Goal: Task Accomplishment & Management: Manage account settings

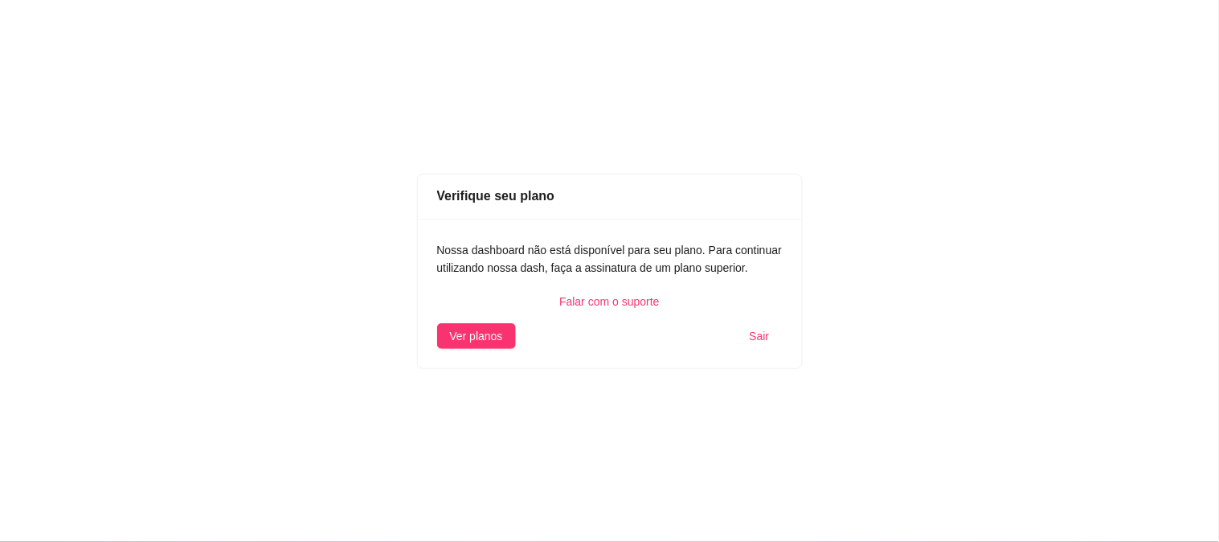
click at [722, 380] on div "Verifique seu plano Nossa dashboard não está disponível para seu plano. Para co…" at bounding box center [609, 271] width 1219 height 542
click at [757, 338] on span "Sair" at bounding box center [760, 336] width 20 height 18
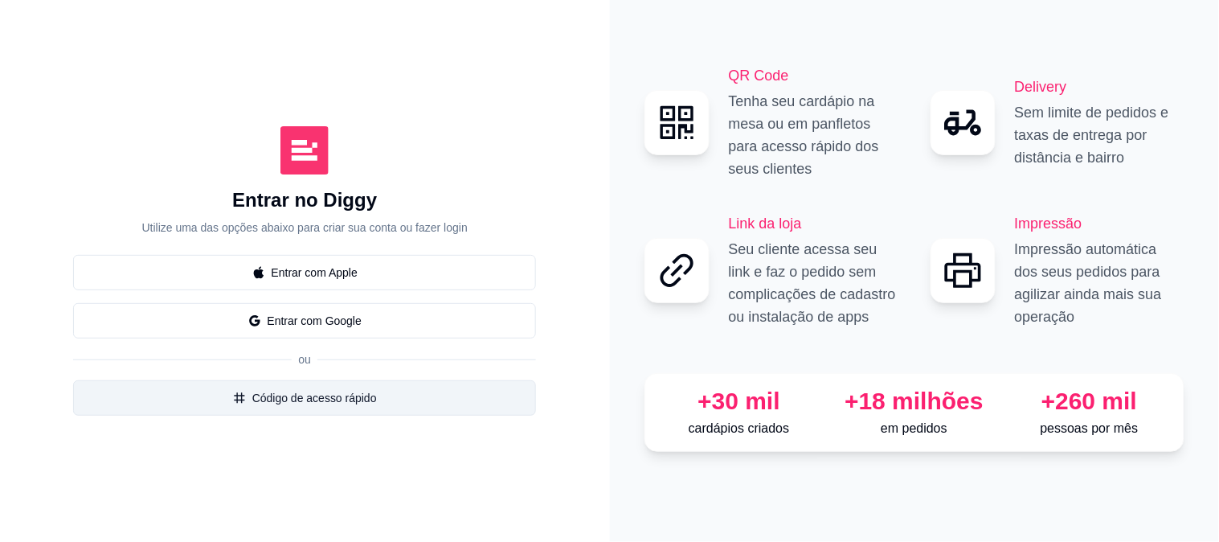
click at [359, 405] on button "Código de acesso rápido" at bounding box center [304, 397] width 463 height 35
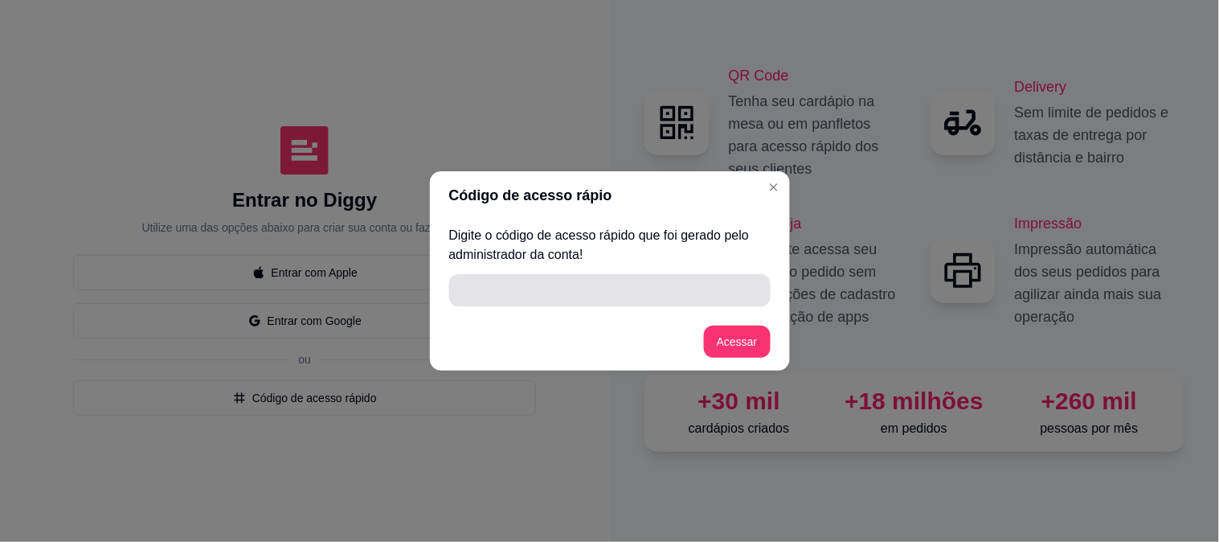
click at [551, 283] on input "" at bounding box center [610, 290] width 302 height 32
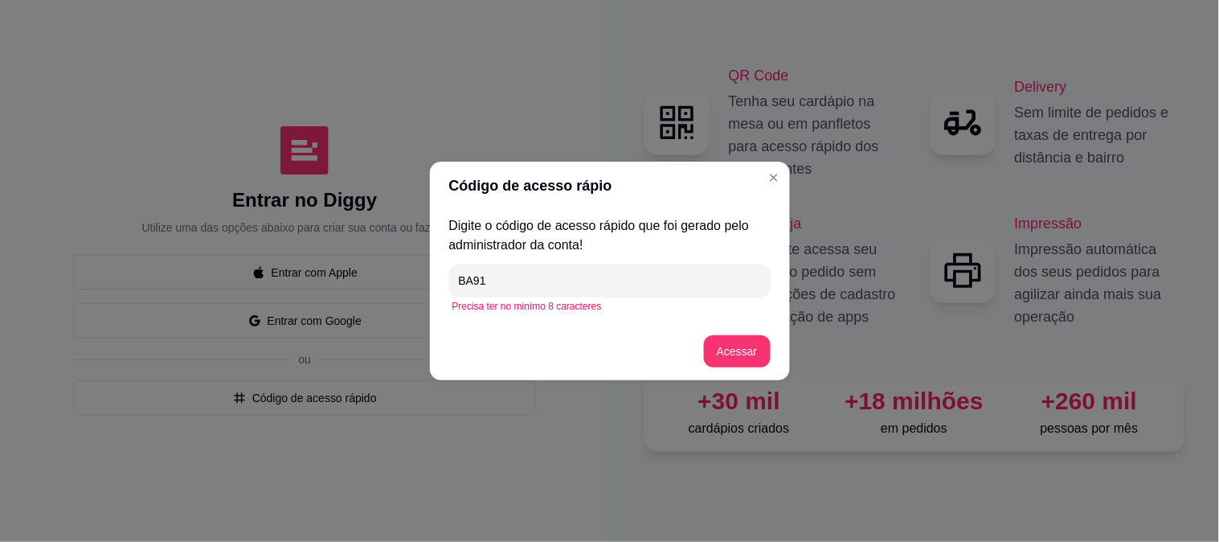
type input "BA911"
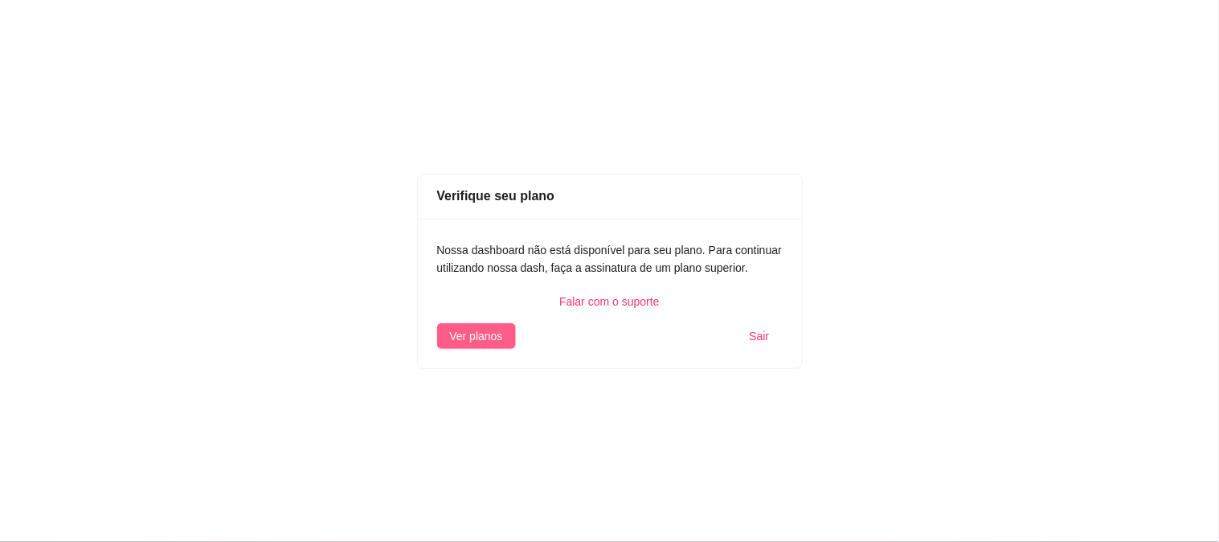
click at [486, 336] on span "Ver planos" at bounding box center [476, 336] width 53 height 18
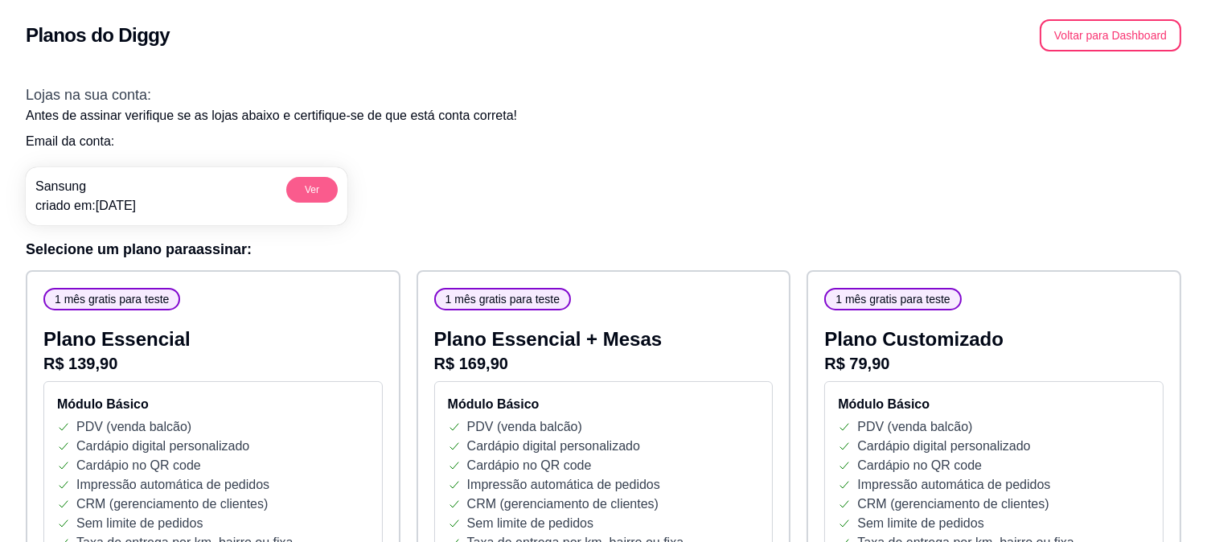
click at [314, 182] on button "Ver" at bounding box center [311, 190] width 51 height 26
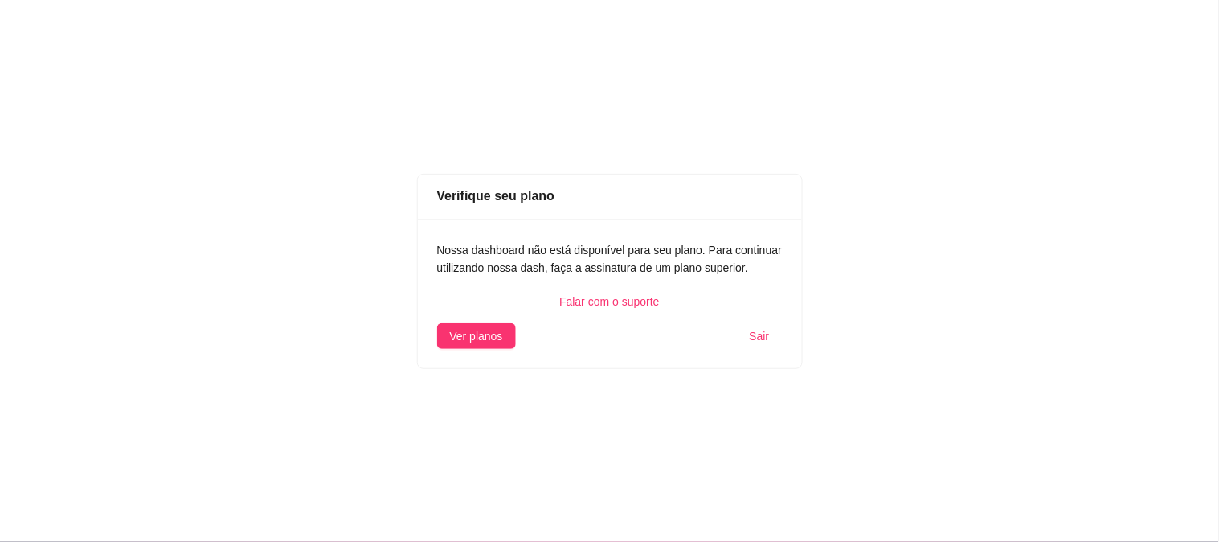
click at [758, 339] on span "Sair" at bounding box center [760, 336] width 20 height 18
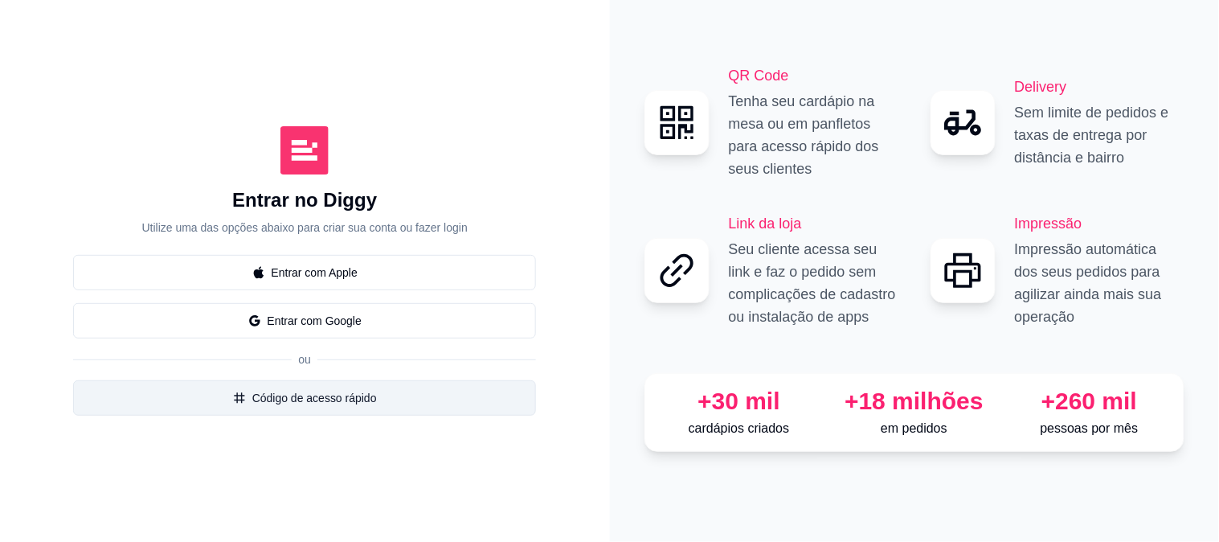
click at [318, 397] on button "Código de acesso rápido" at bounding box center [304, 397] width 463 height 35
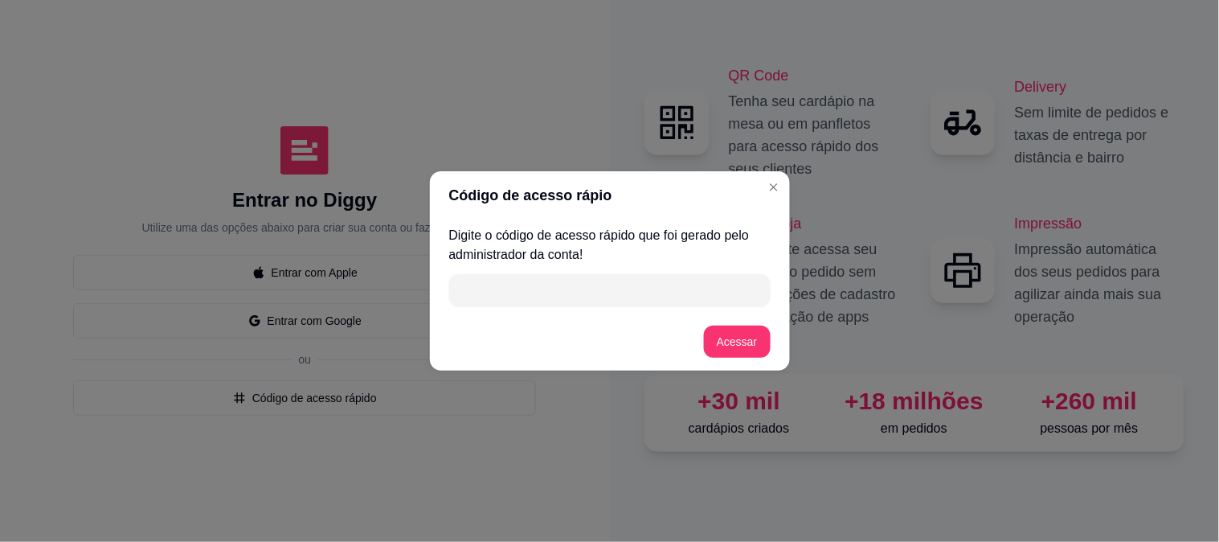
click at [577, 301] on input "" at bounding box center [610, 290] width 302 height 32
type input "3CCE9"
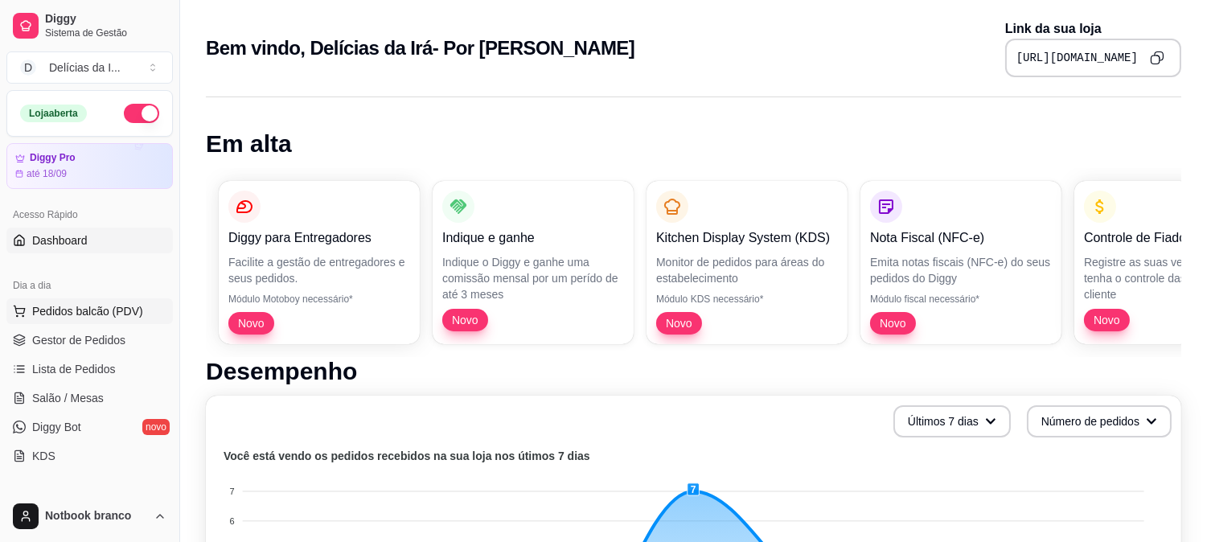
click at [96, 315] on span "Pedidos balcão (PDV)" at bounding box center [87, 311] width 111 height 16
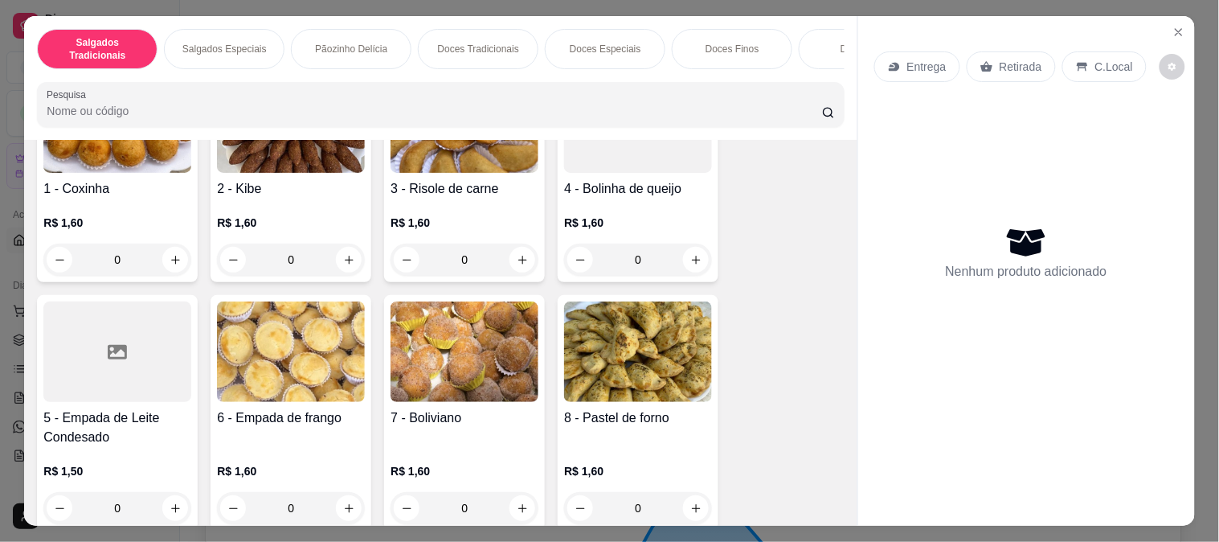
scroll to position [357, 0]
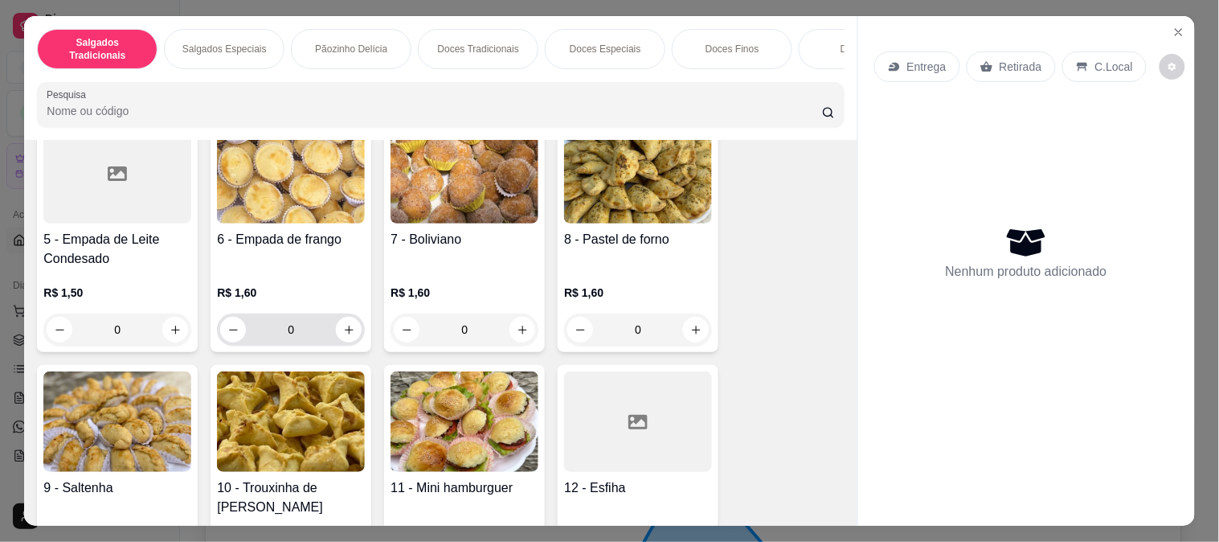
drag, startPoint x: 295, startPoint y: 338, endPoint x: 263, endPoint y: 323, distance: 35.3
click at [267, 325] on input "0" at bounding box center [291, 330] width 90 height 32
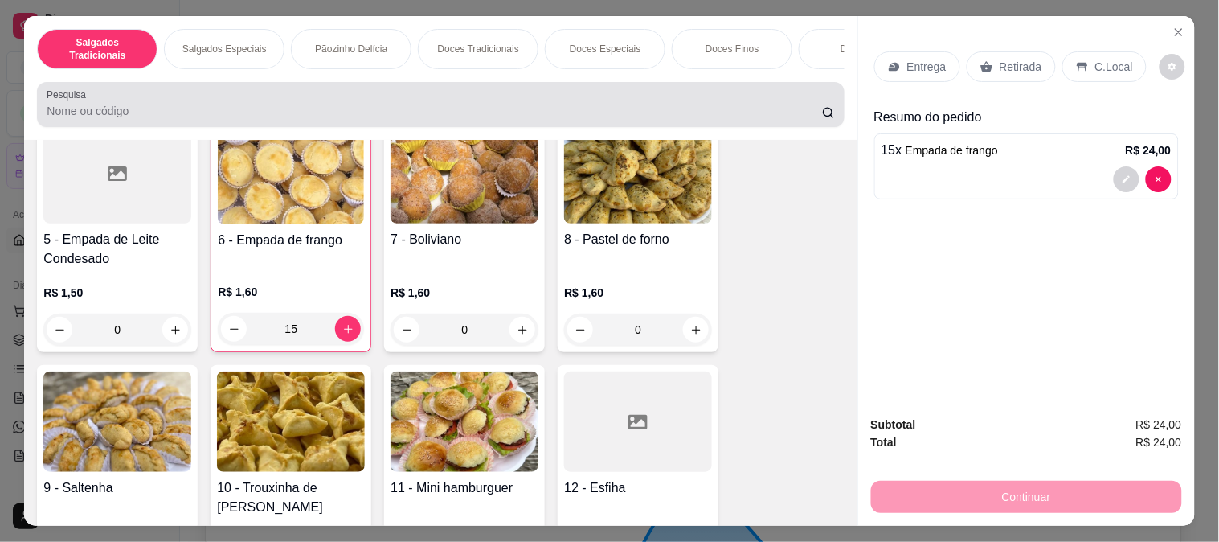
type input "15"
click at [330, 114] on input "Pesquisa" at bounding box center [435, 111] width 776 height 16
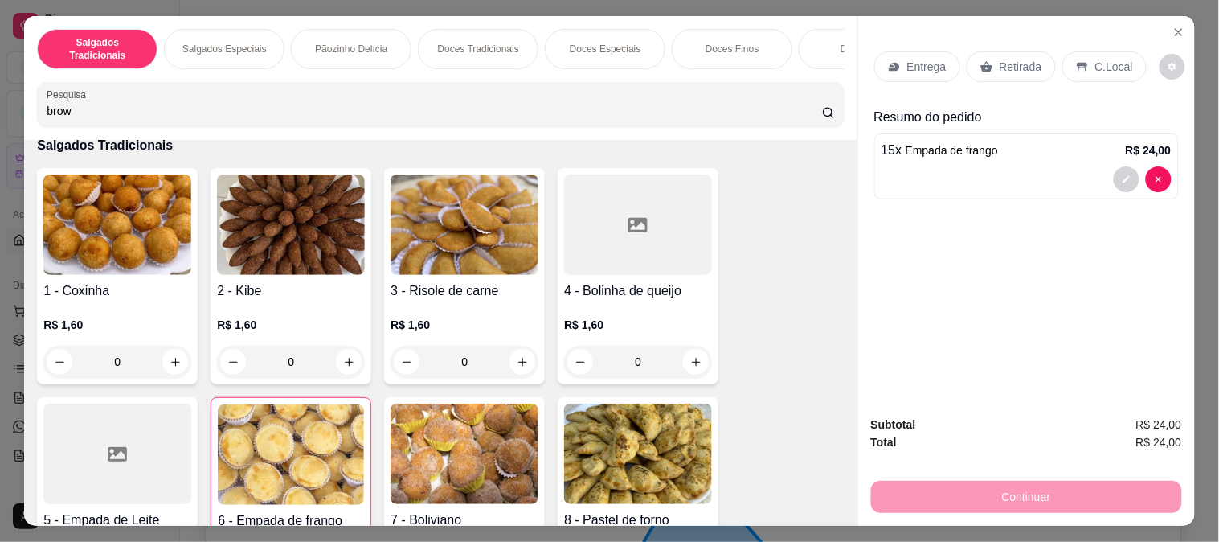
scroll to position [637, 0]
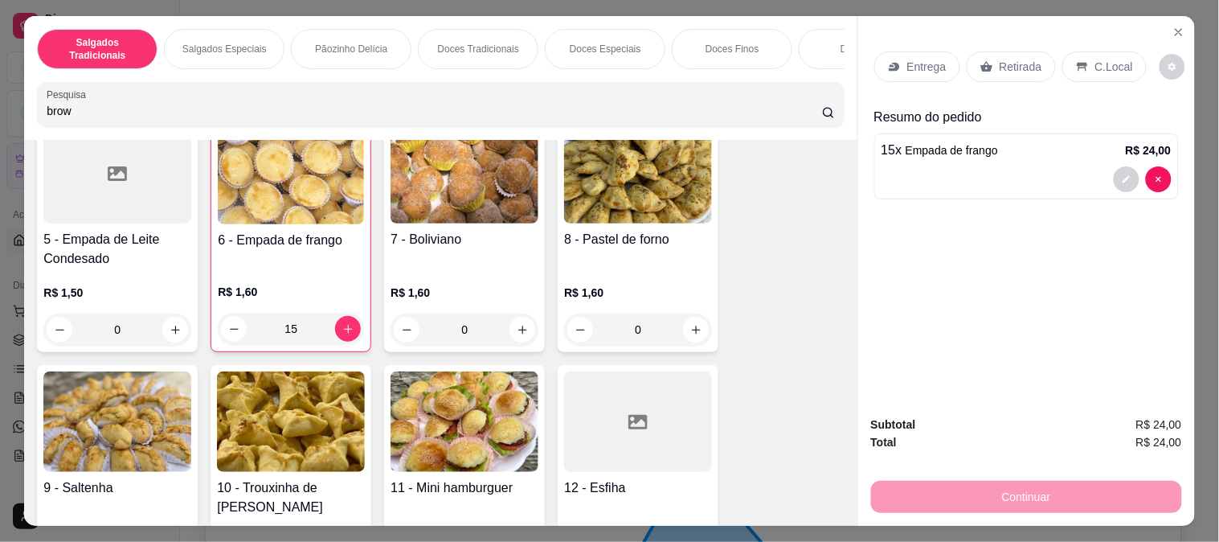
type input "brow"
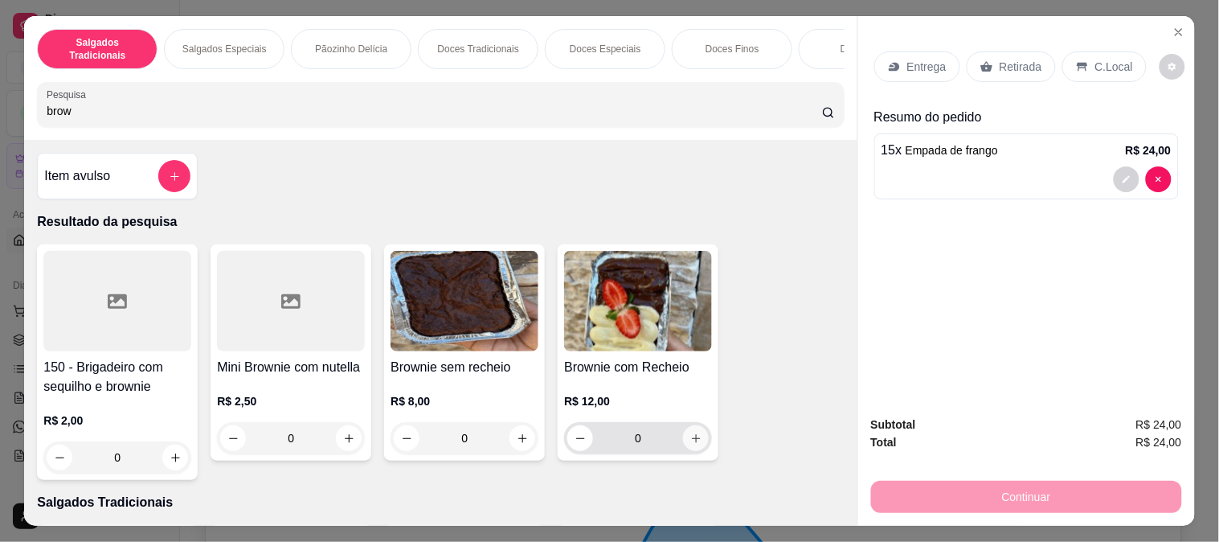
click at [695, 445] on icon "increase-product-quantity" at bounding box center [697, 438] width 12 height 12
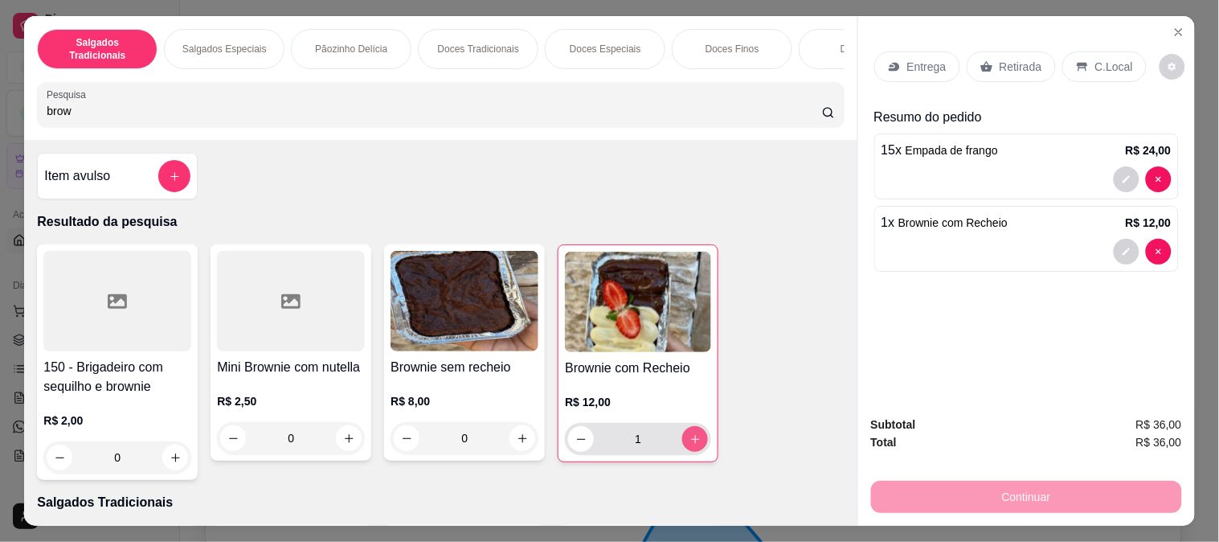
type input "1"
click at [1005, 59] on p "Retirada" at bounding box center [1021, 67] width 43 height 16
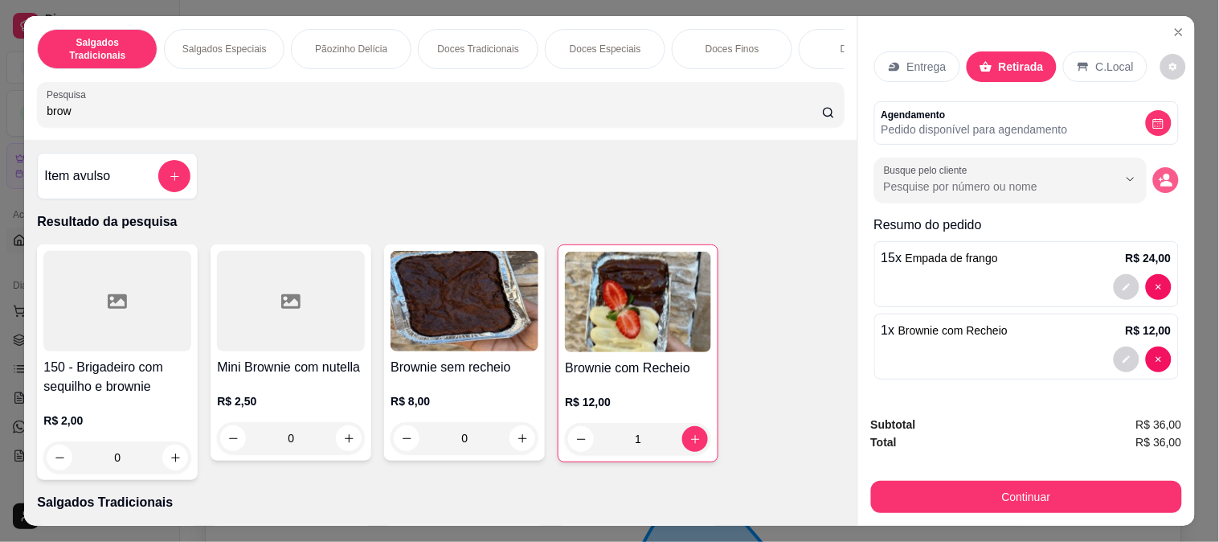
click at [1159, 174] on icon "decrease-product-quantity" at bounding box center [1166, 180] width 14 height 14
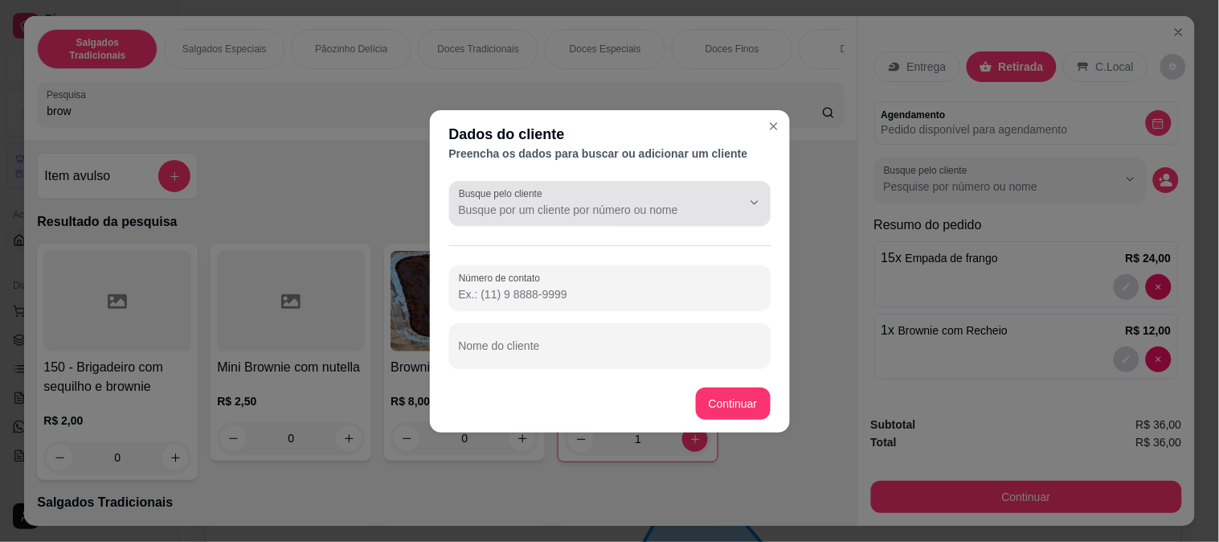
click at [552, 212] on input "Busque pelo cliente" at bounding box center [587, 210] width 257 height 16
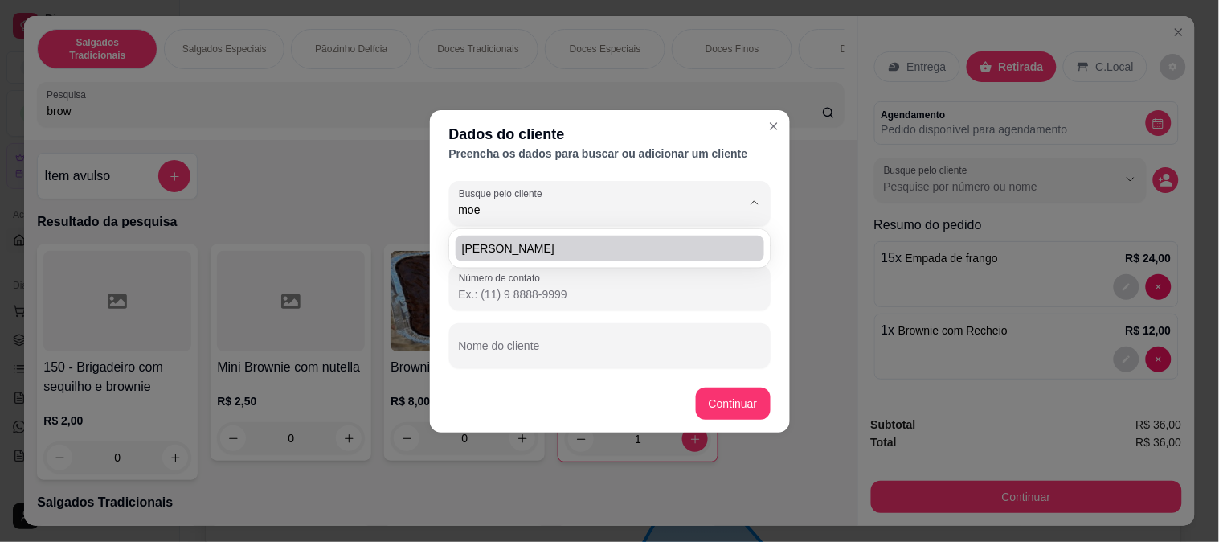
click at [592, 239] on li "[PERSON_NAME]" at bounding box center [610, 249] width 309 height 26
type input "[PERSON_NAME]"
type input "[PHONE_NUMBER]"
type input "[PERSON_NAME]"
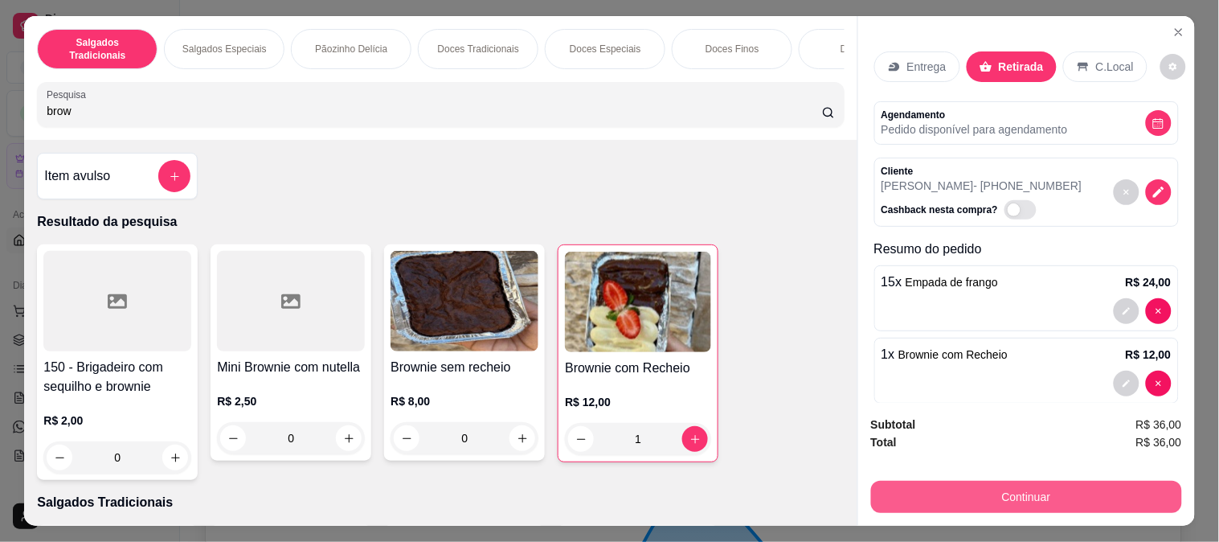
click at [1039, 491] on button "Continuar" at bounding box center [1026, 497] width 311 height 32
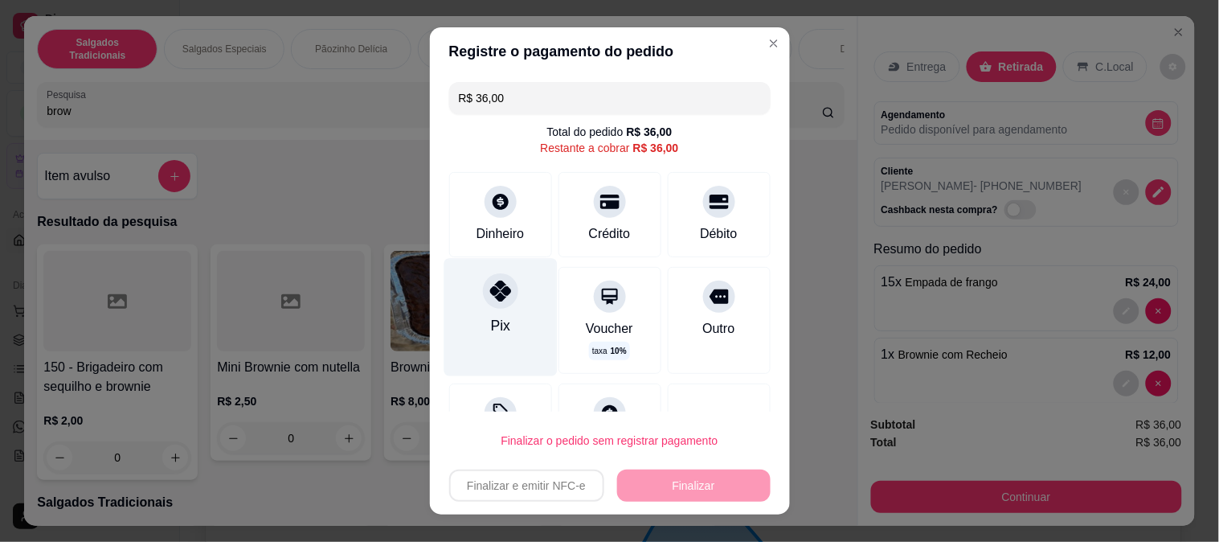
click at [492, 316] on div "Pix" at bounding box center [499, 326] width 19 height 21
type input "R$ 0,00"
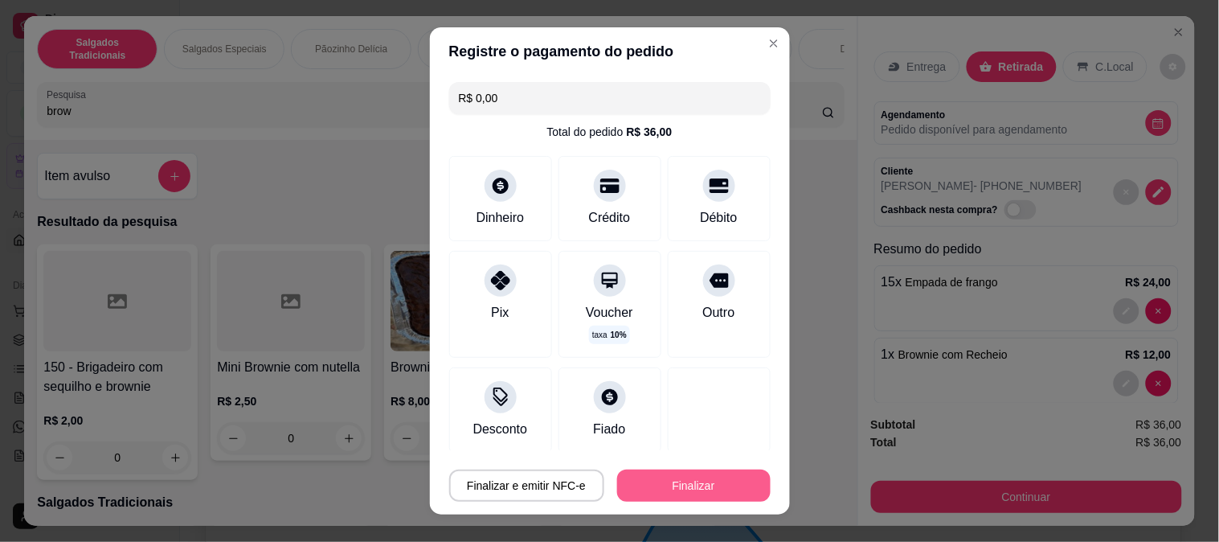
click at [732, 494] on button "Finalizar" at bounding box center [694, 485] width 154 height 32
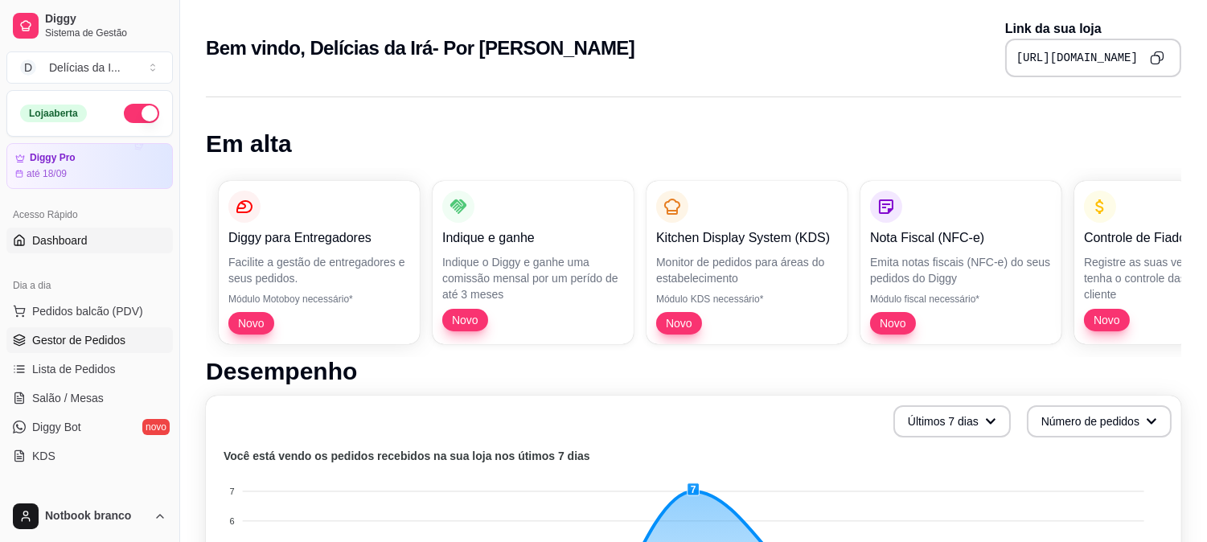
click at [76, 346] on span "Gestor de Pedidos" at bounding box center [78, 340] width 93 height 16
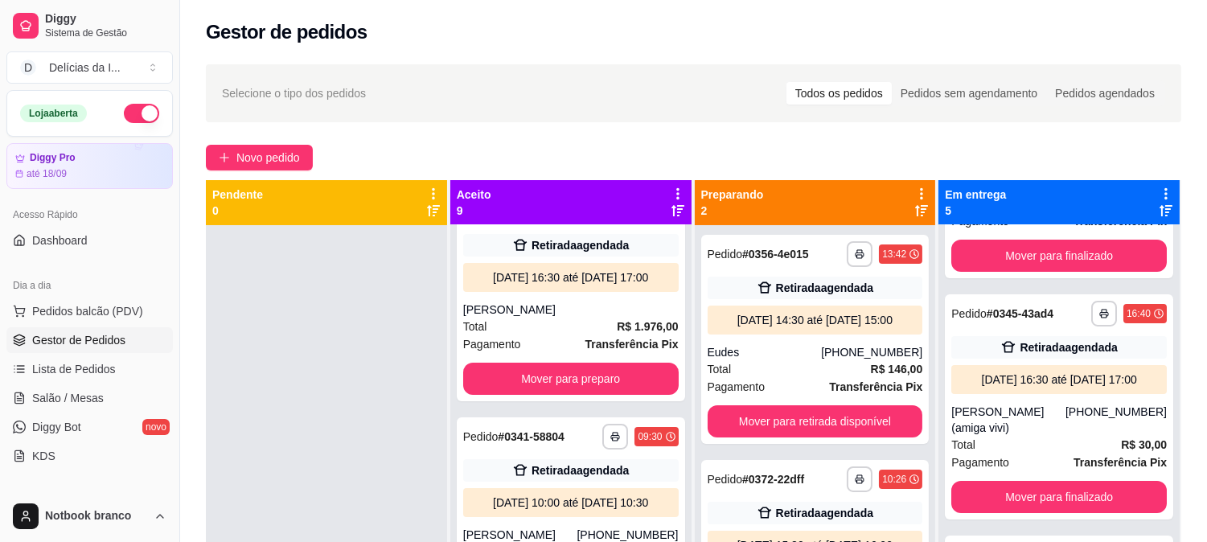
click at [248, 140] on div "**********" at bounding box center [693, 398] width 1027 height 687
click at [260, 162] on span "Novo pedido" at bounding box center [268, 158] width 64 height 18
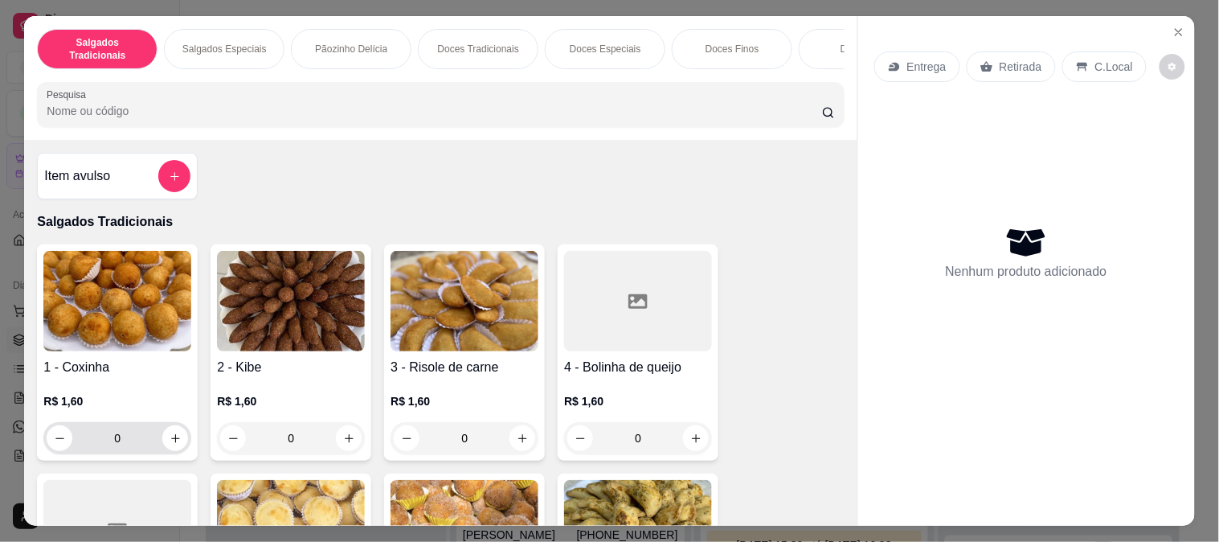
drag, startPoint x: 121, startPoint y: 441, endPoint x: 63, endPoint y: 427, distance: 59.5
click at [63, 427] on div "R$ 1,60 0" at bounding box center [117, 423] width 148 height 61
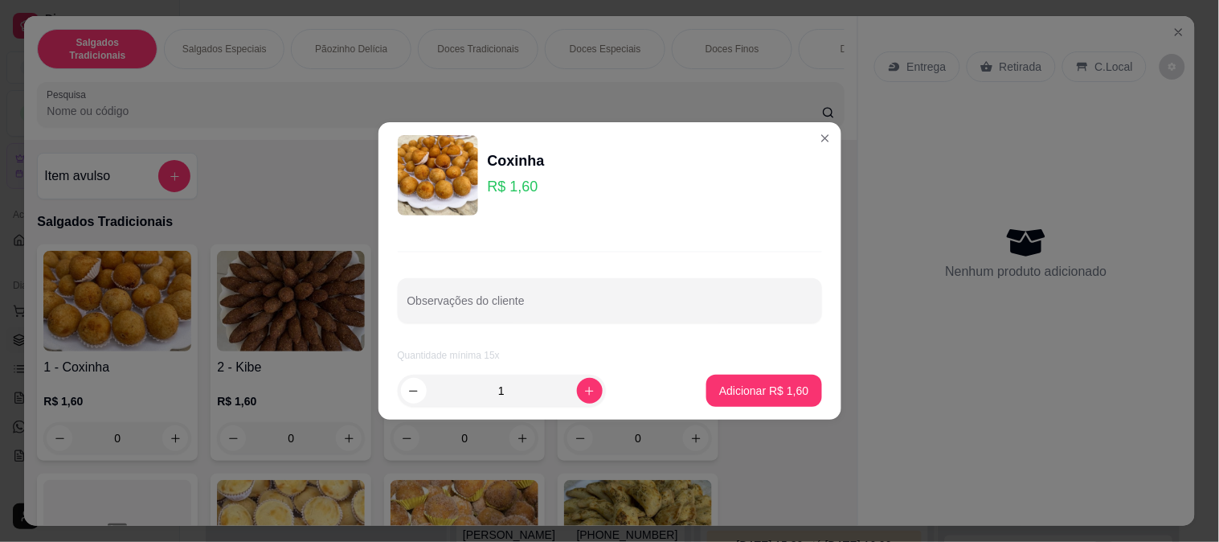
drag, startPoint x: 505, startPoint y: 396, endPoint x: 495, endPoint y: 396, distance: 9.7
click at [502, 396] on input "1" at bounding box center [502, 391] width 150 height 32
type input "25"
click at [761, 379] on button "Adicionar R$ 40,00" at bounding box center [762, 390] width 118 height 31
type input "25"
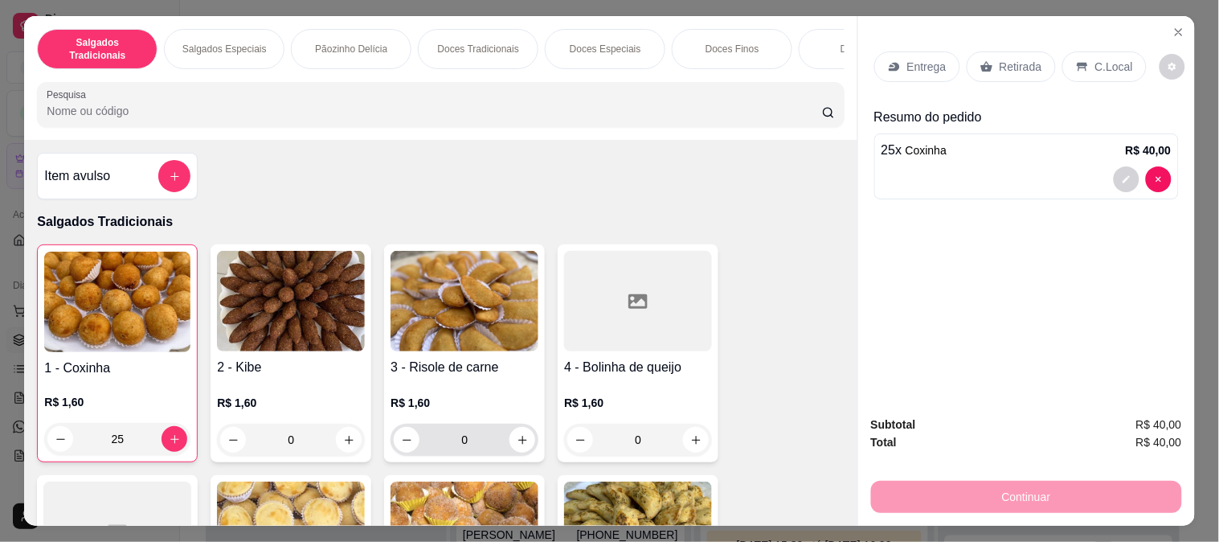
scroll to position [446, 0]
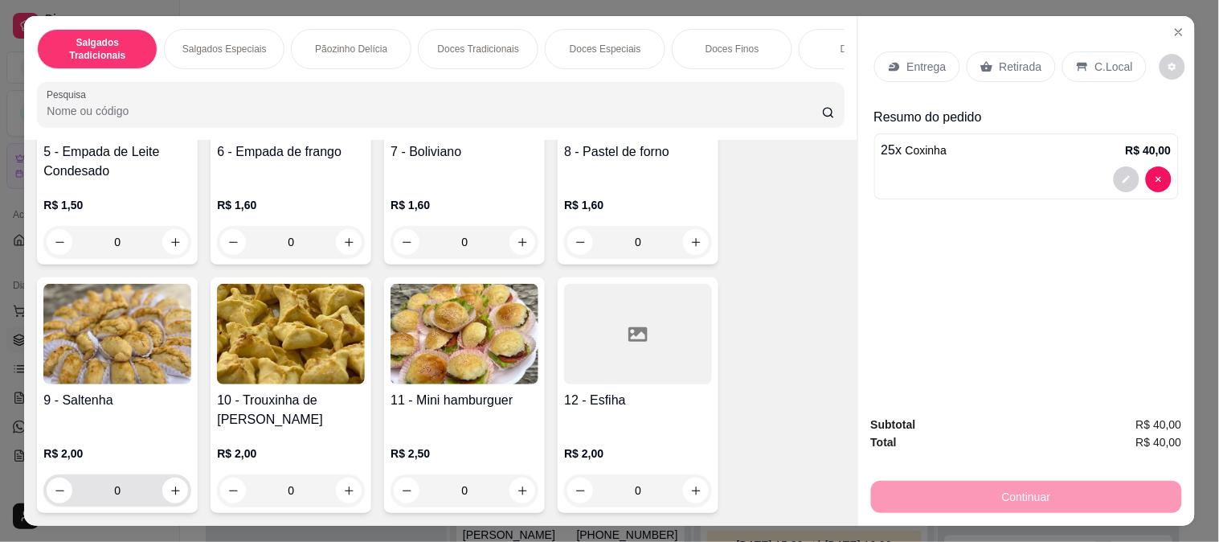
drag, startPoint x: 110, startPoint y: 479, endPoint x: 84, endPoint y: 474, distance: 26.2
click at [84, 474] on input "0" at bounding box center [117, 490] width 90 height 32
drag, startPoint x: 127, startPoint y: 480, endPoint x: 84, endPoint y: 479, distance: 43.4
click at [84, 479] on input "0" at bounding box center [117, 490] width 90 height 32
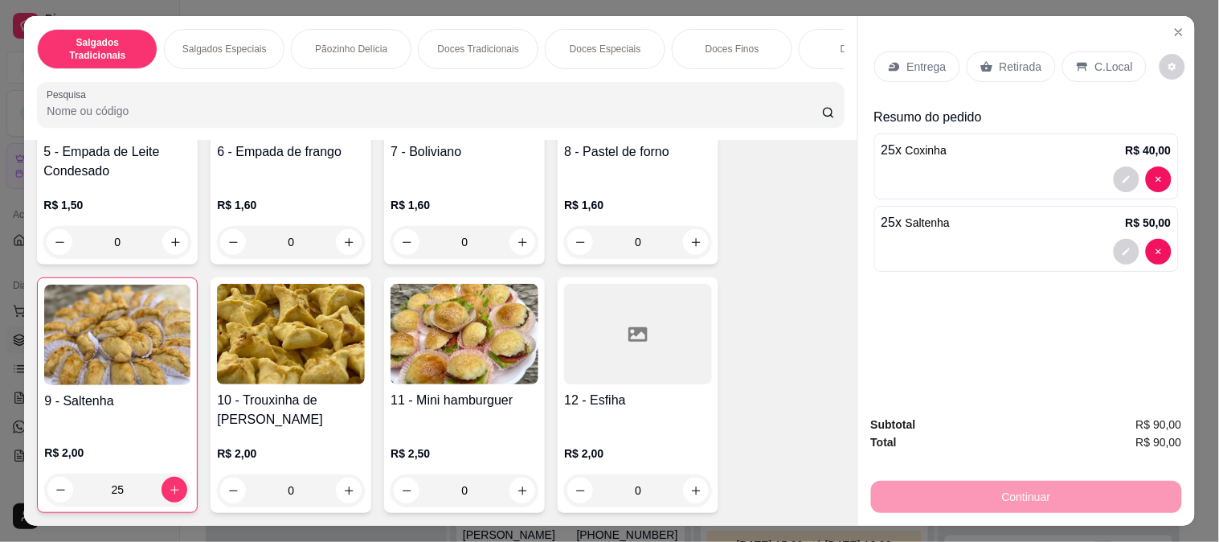
type input "25"
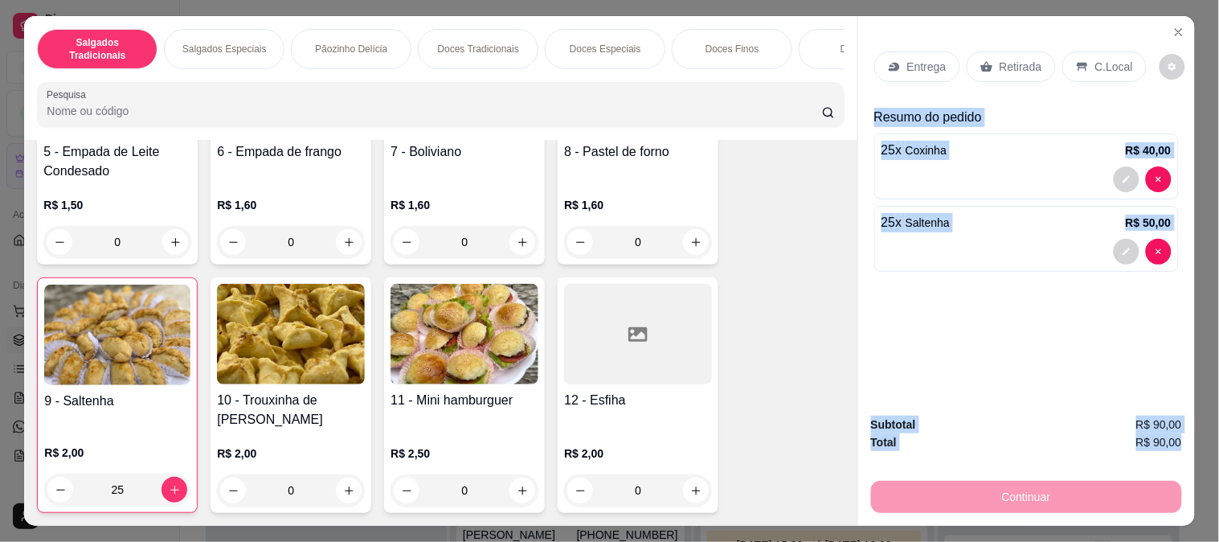
drag, startPoint x: 866, startPoint y: 111, endPoint x: 1183, endPoint y: 441, distance: 457.7
click at [1183, 441] on div "Entrega Retirada C.Local Resumo do pedido 25 x Coxinha R$ 40,00 25 x Saltenha R…" at bounding box center [1027, 271] width 338 height 510
copy div "Resumo do pedido 25 x Coxinha R$ 40,00 25 x Saltenha R$ 50,00 Subtotal R$ 90,00…"
click at [1076, 375] on div "Entrega Retirada C.Local Resumo do pedido 25 x Coxinha R$ 40,00 25 x Saltenha R…" at bounding box center [1027, 209] width 337 height 387
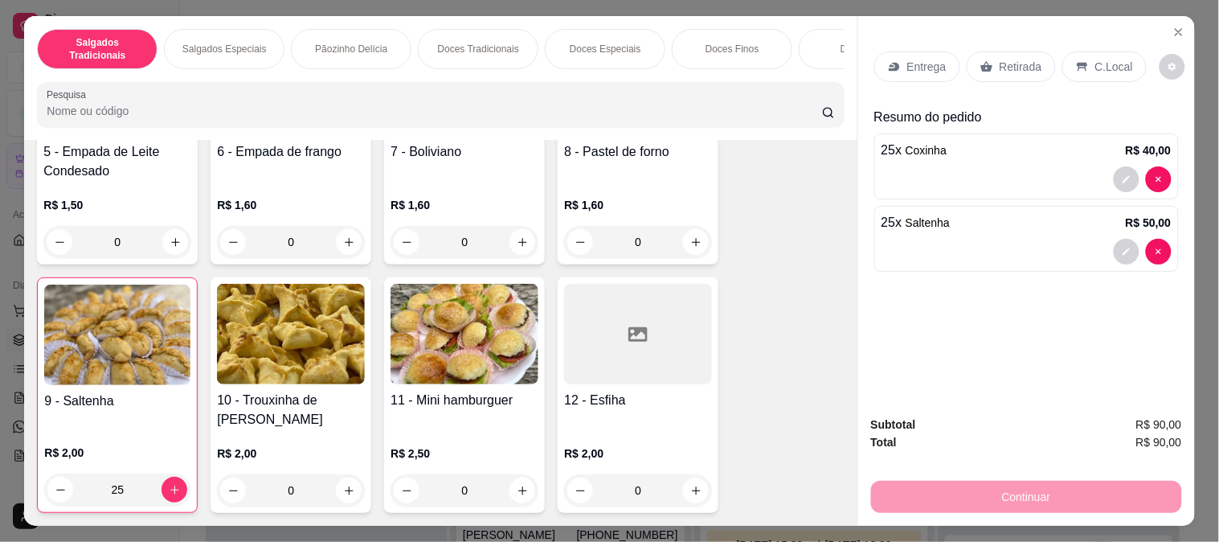
click at [921, 61] on p "Entrega" at bounding box center [927, 67] width 39 height 16
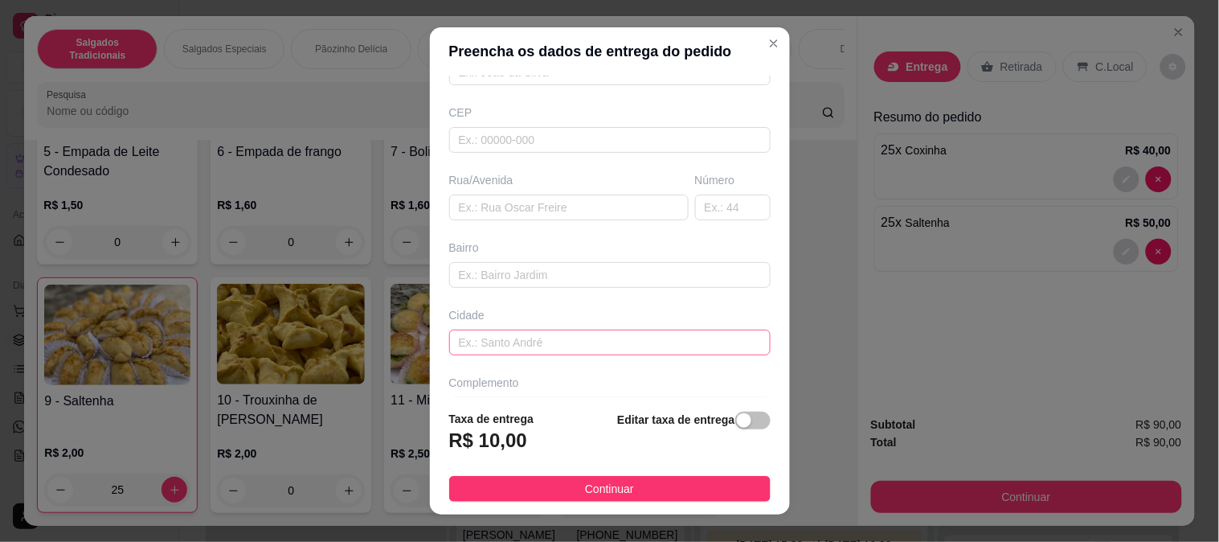
scroll to position [220, 0]
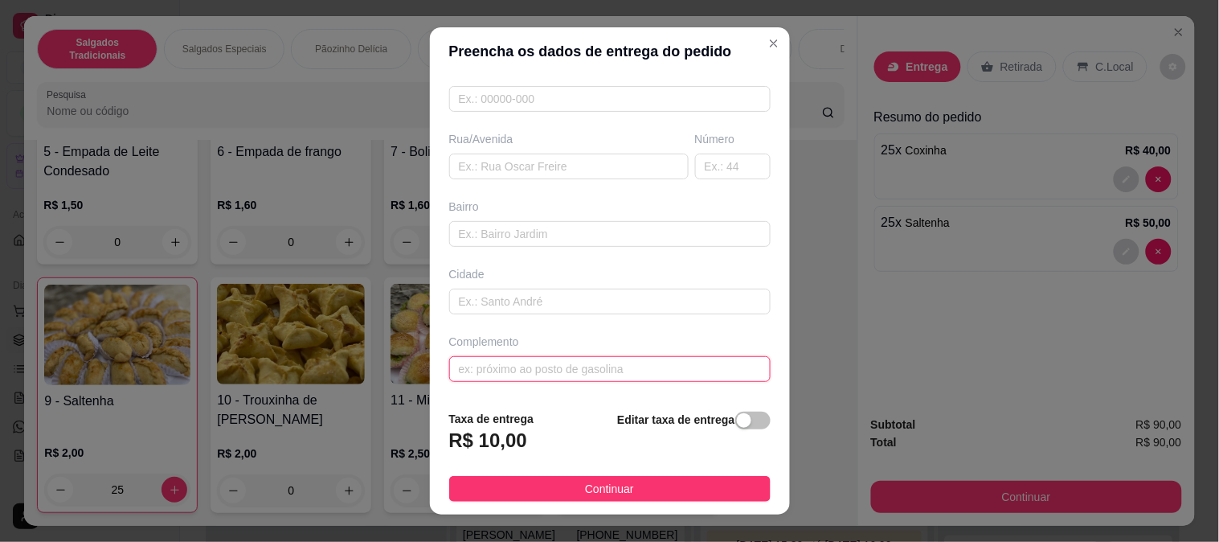
click at [512, 367] on input "text" at bounding box center [610, 369] width 322 height 26
type input "Hiper Servilar"
click at [497, 458] on div "R$ 10,00" at bounding box center [491, 445] width 85 height 35
click at [494, 437] on h3 "R$ 10,00" at bounding box center [488, 441] width 78 height 26
drag, startPoint x: 735, startPoint y: 422, endPoint x: 456, endPoint y: 394, distance: 280.4
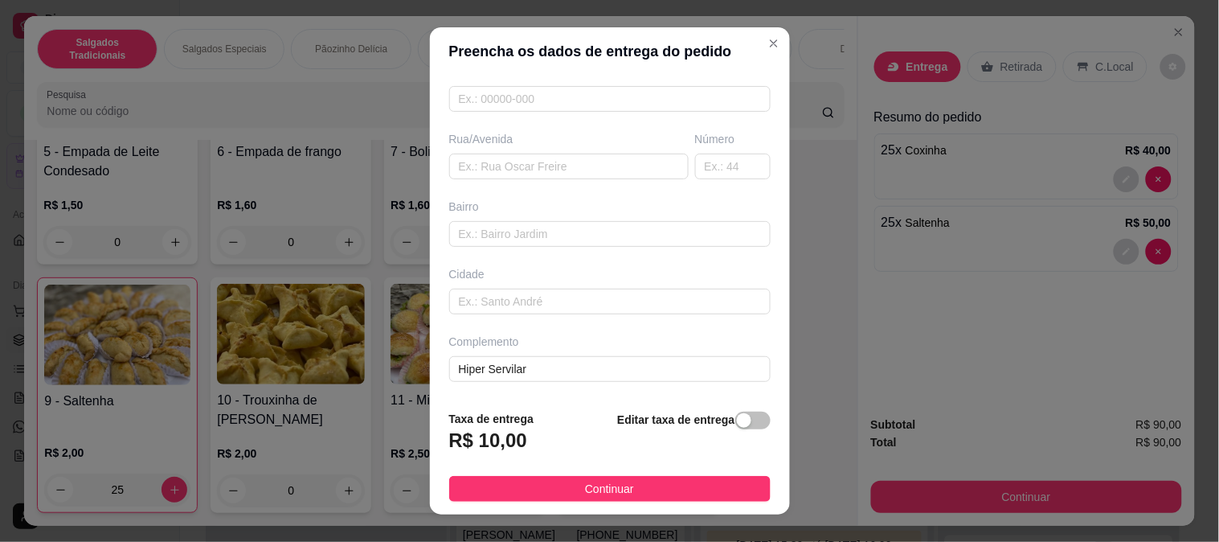
click at [736, 421] on span "button" at bounding box center [753, 421] width 35 height 18
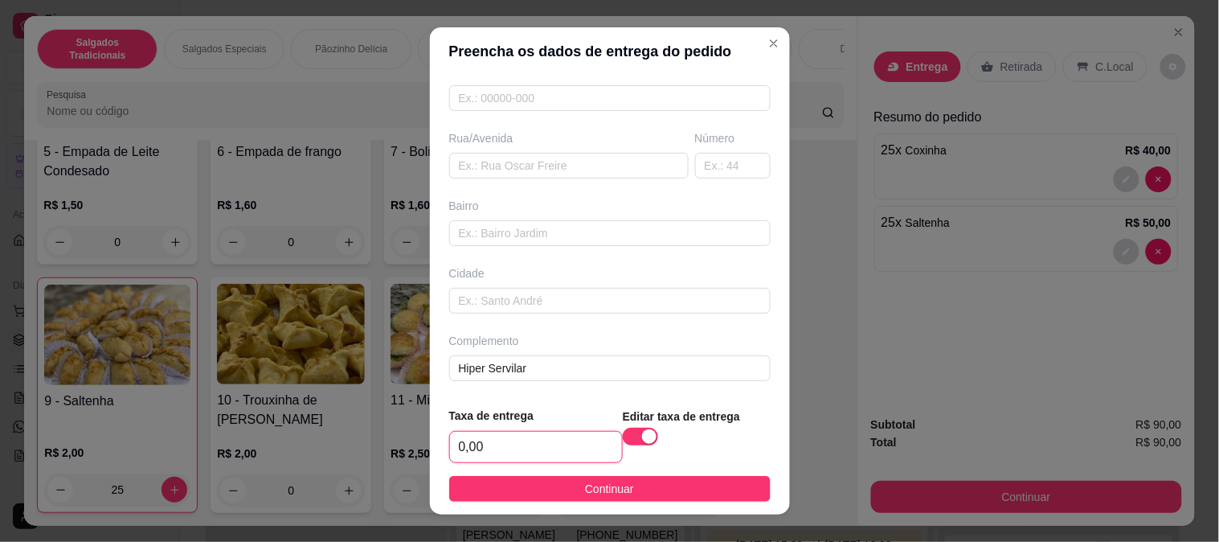
click at [482, 440] on input "0,00" at bounding box center [536, 447] width 172 height 31
type input "8,00"
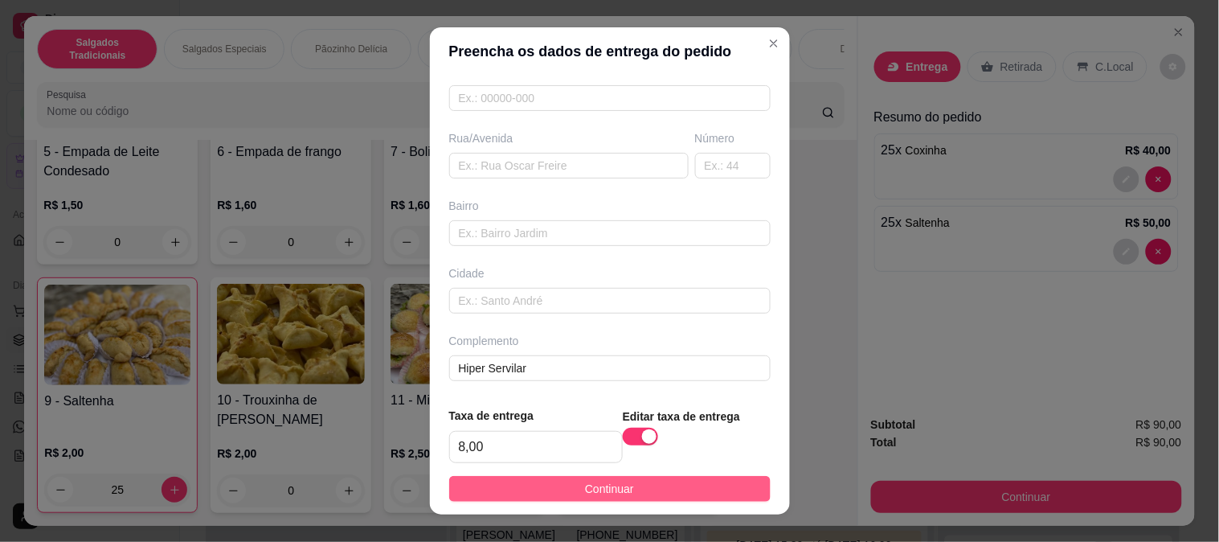
click at [525, 494] on button "Continuar" at bounding box center [610, 489] width 322 height 26
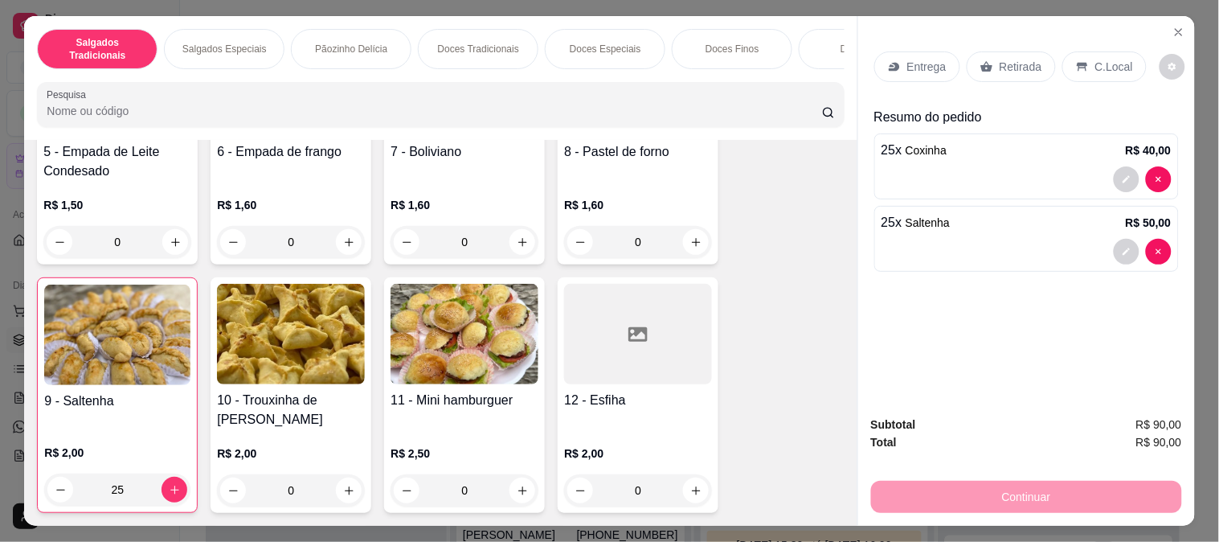
click at [931, 51] on div "Entrega" at bounding box center [918, 66] width 86 height 31
click at [912, 62] on p "Entrega" at bounding box center [927, 67] width 39 height 16
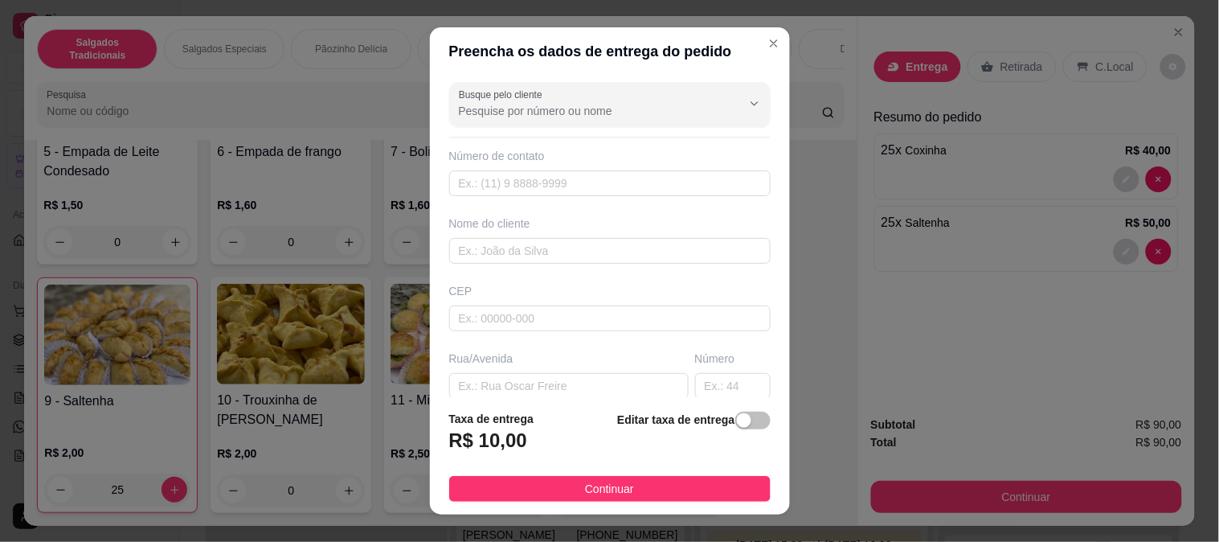
click at [737, 428] on div "button" at bounding box center [744, 420] width 14 height 14
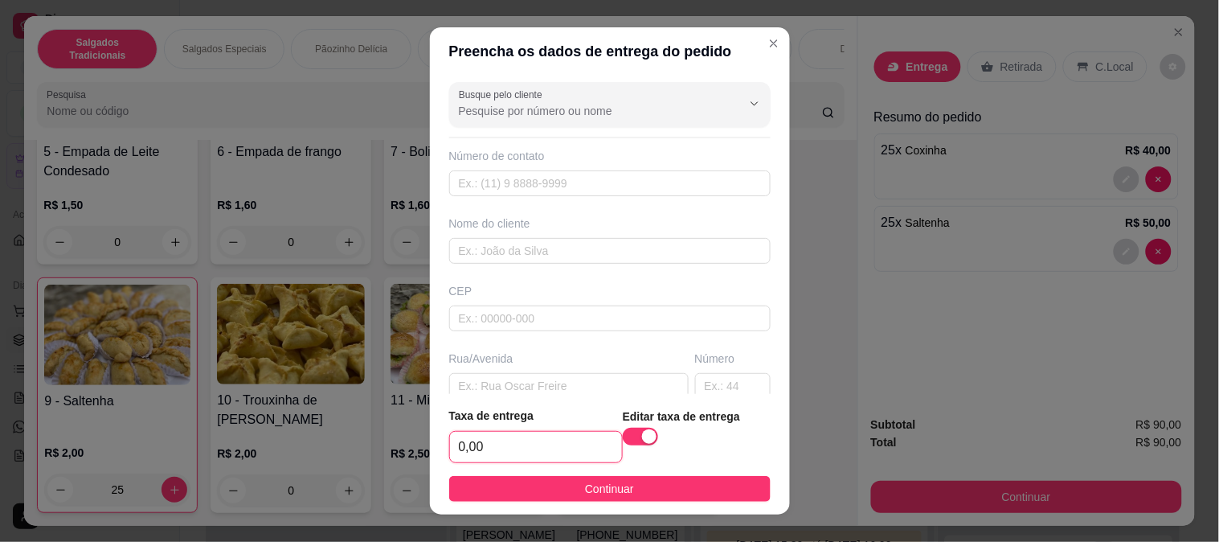
click at [513, 454] on input "0,00" at bounding box center [536, 447] width 172 height 31
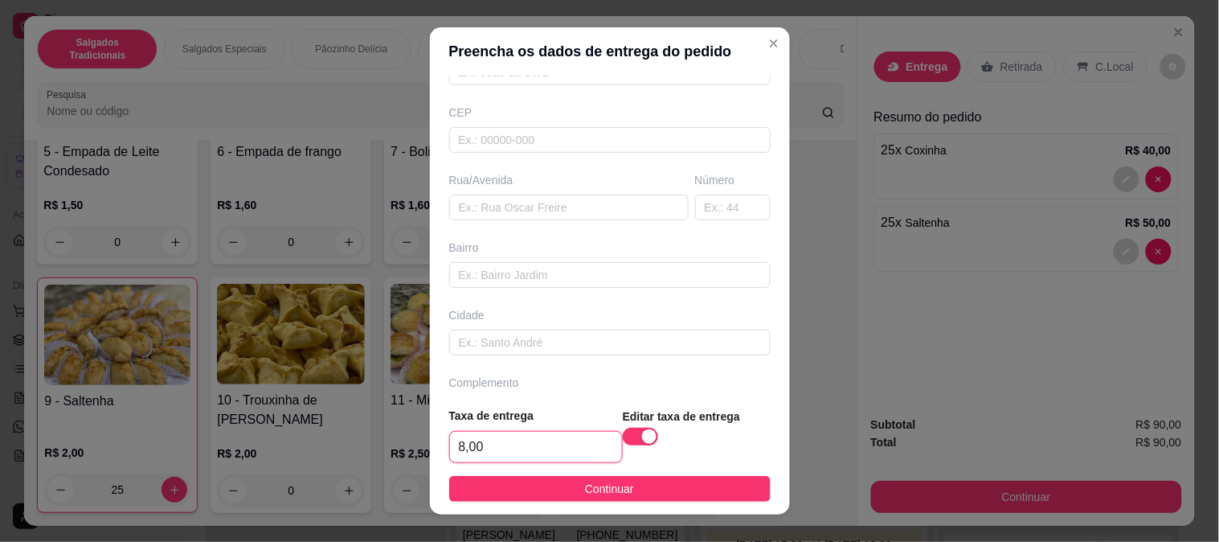
scroll to position [223, 0]
type input "8,00"
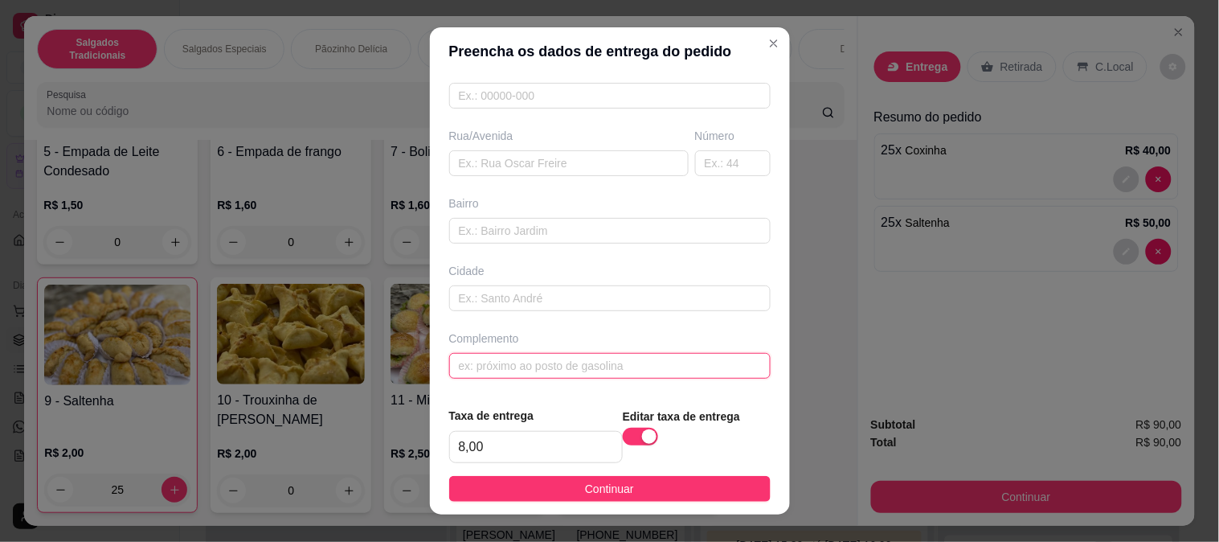
click at [484, 371] on input "text" at bounding box center [610, 366] width 322 height 26
type input "Hiper Servilar"
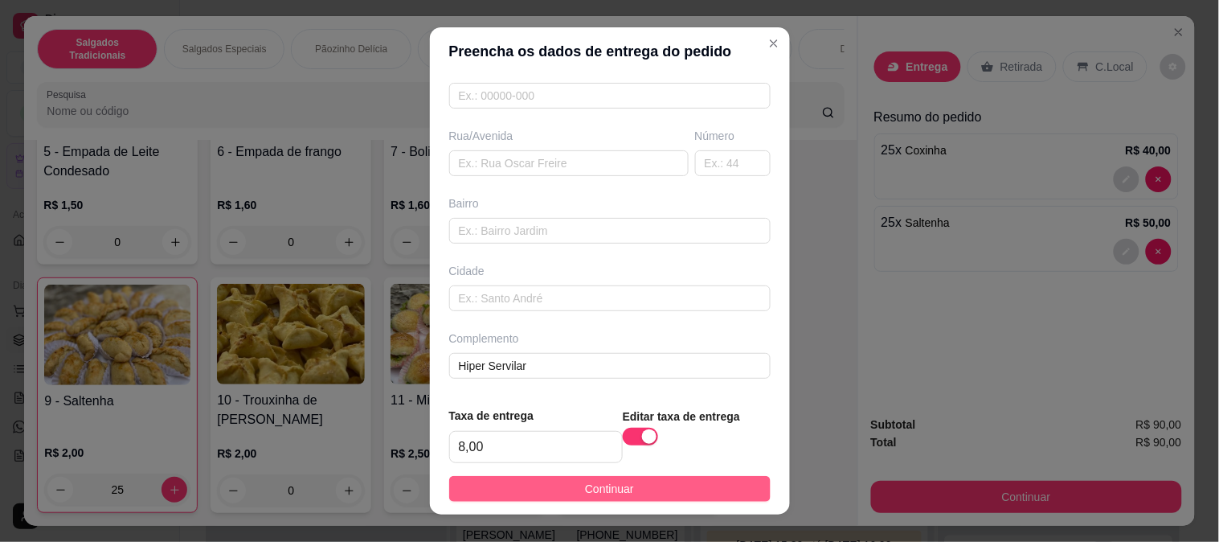
click at [623, 490] on button "Continuar" at bounding box center [610, 489] width 322 height 26
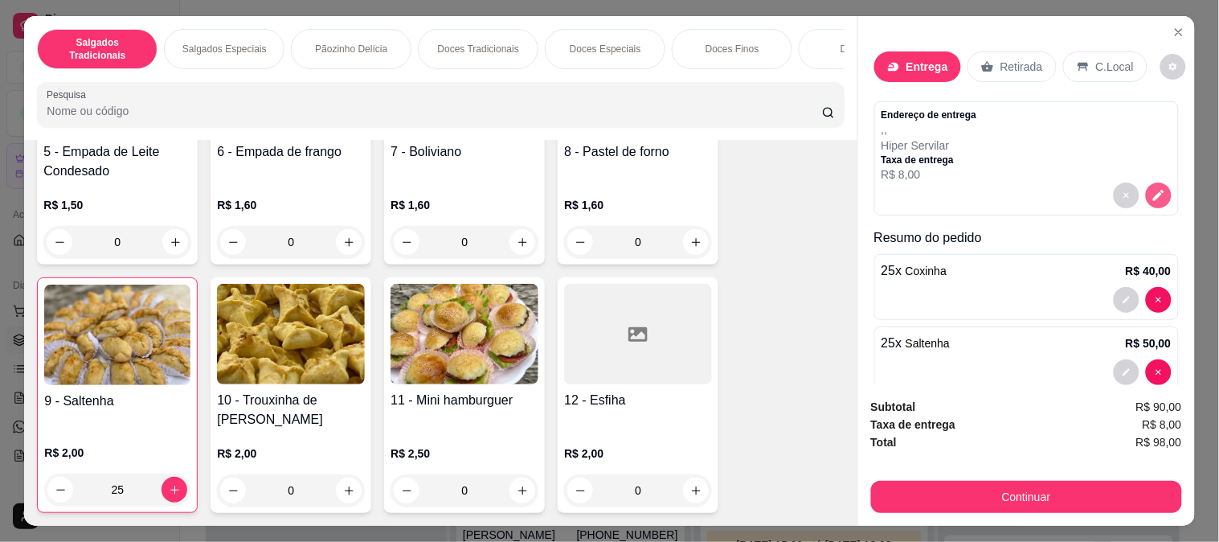
click at [1154, 190] on icon "decrease-product-quantity" at bounding box center [1159, 195] width 11 height 11
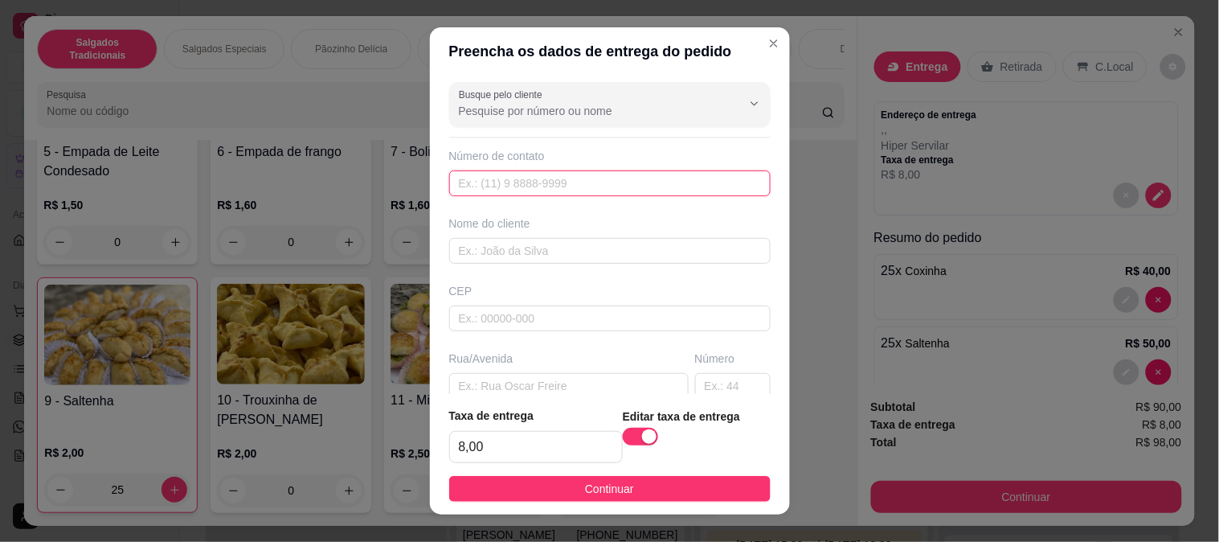
click at [523, 178] on input "text" at bounding box center [610, 183] width 322 height 26
type input "7"
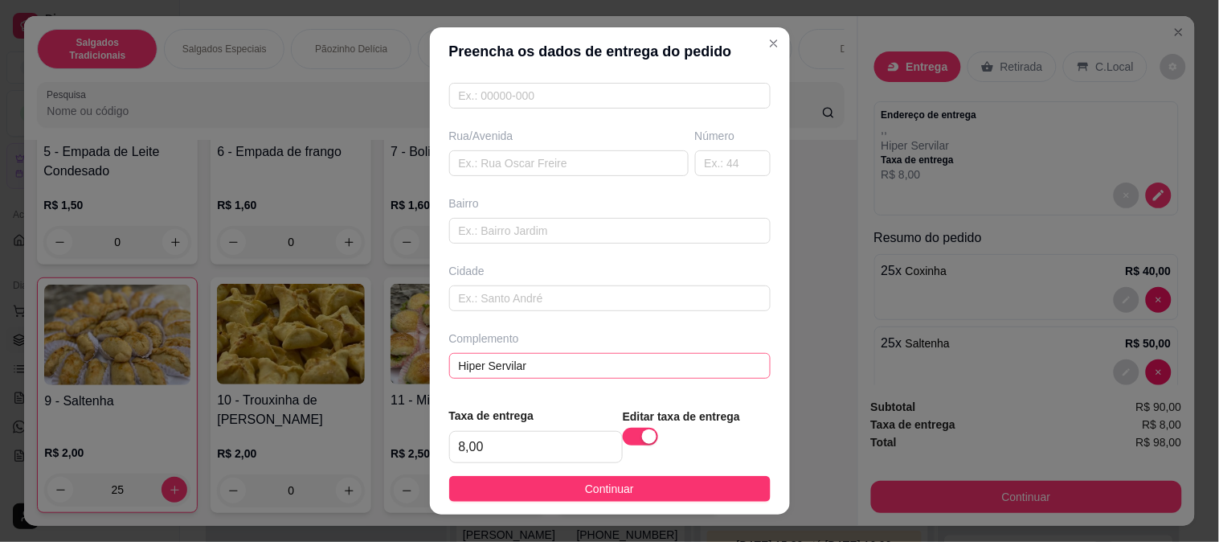
scroll to position [24, 0]
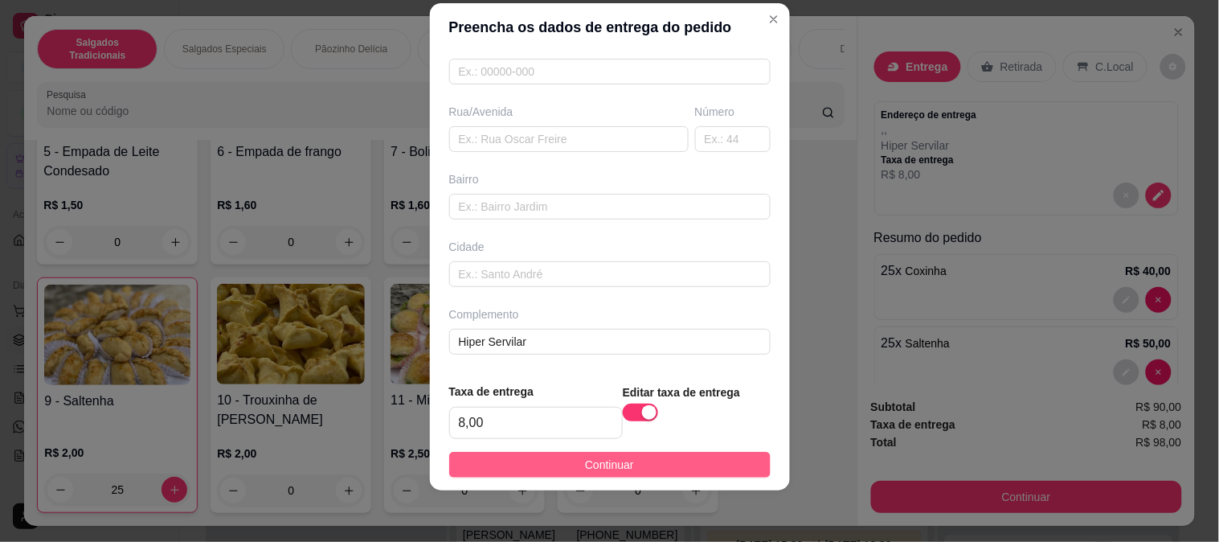
click at [645, 469] on button "Continuar" at bounding box center [610, 465] width 322 height 26
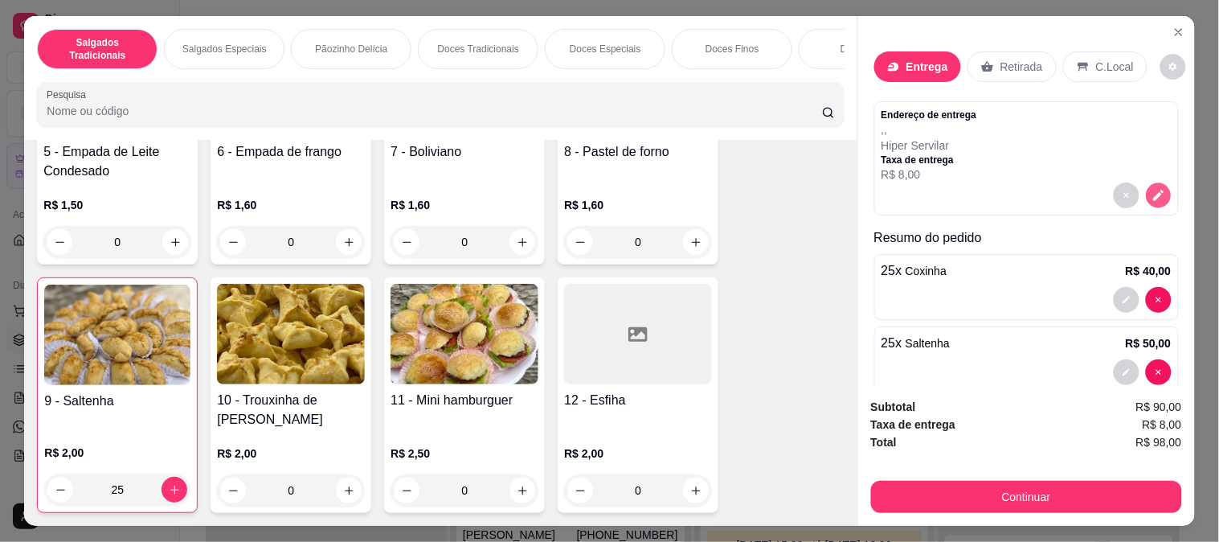
click at [1152, 194] on icon "decrease-product-quantity" at bounding box center [1159, 196] width 14 height 14
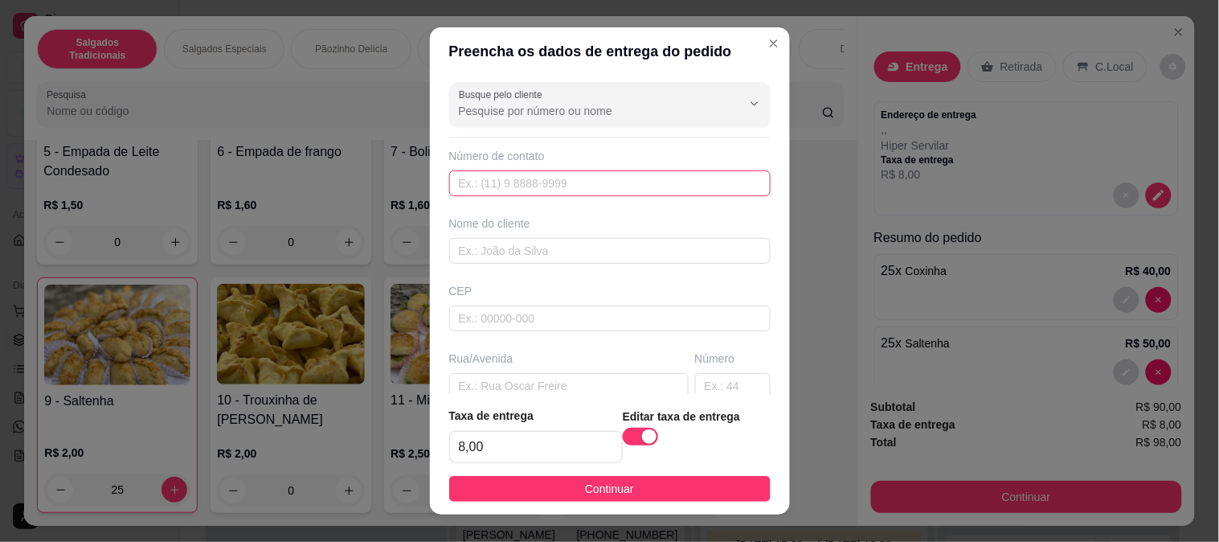
click at [541, 178] on input "text" at bounding box center [610, 183] width 322 height 26
paste input "[PHONE_NUMBER]"
type input "[PHONE_NUMBER]"
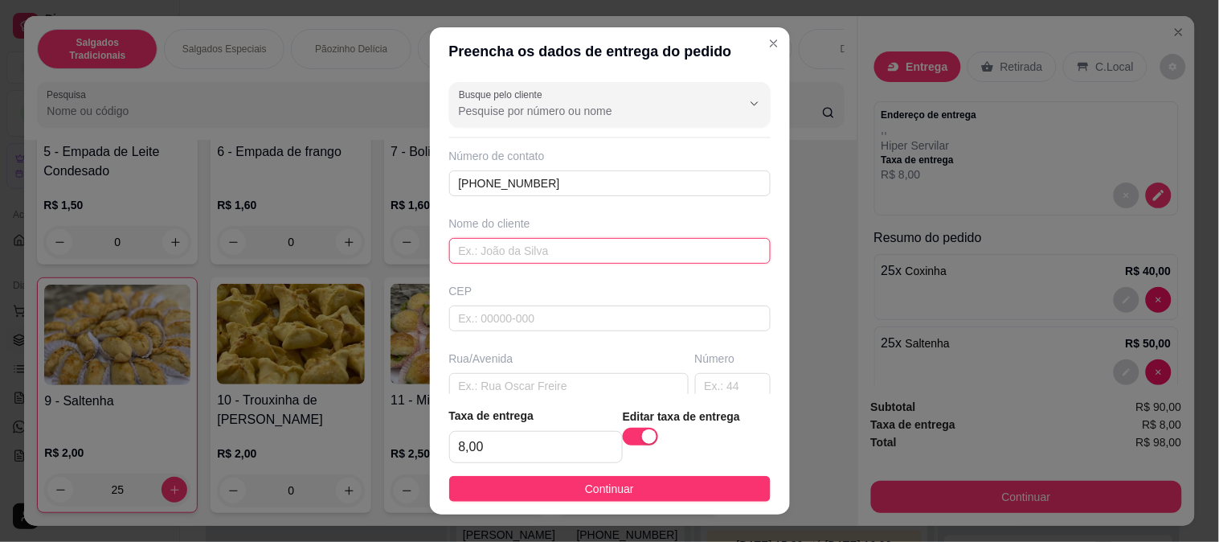
click at [560, 246] on input "text" at bounding box center [610, 251] width 322 height 26
